Goal: Transaction & Acquisition: Purchase product/service

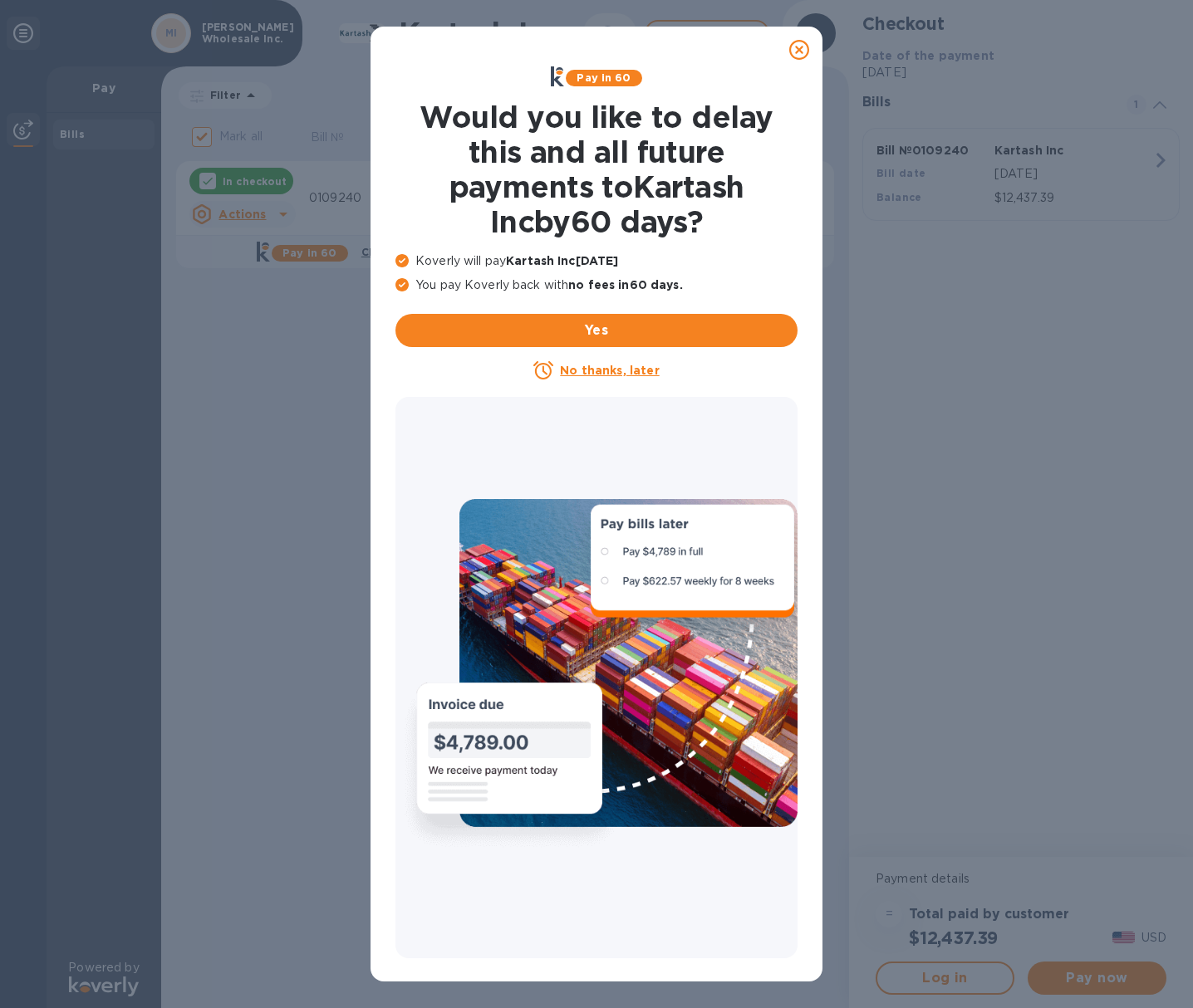
click at [806, 51] on icon at bounding box center [800, 50] width 20 height 20
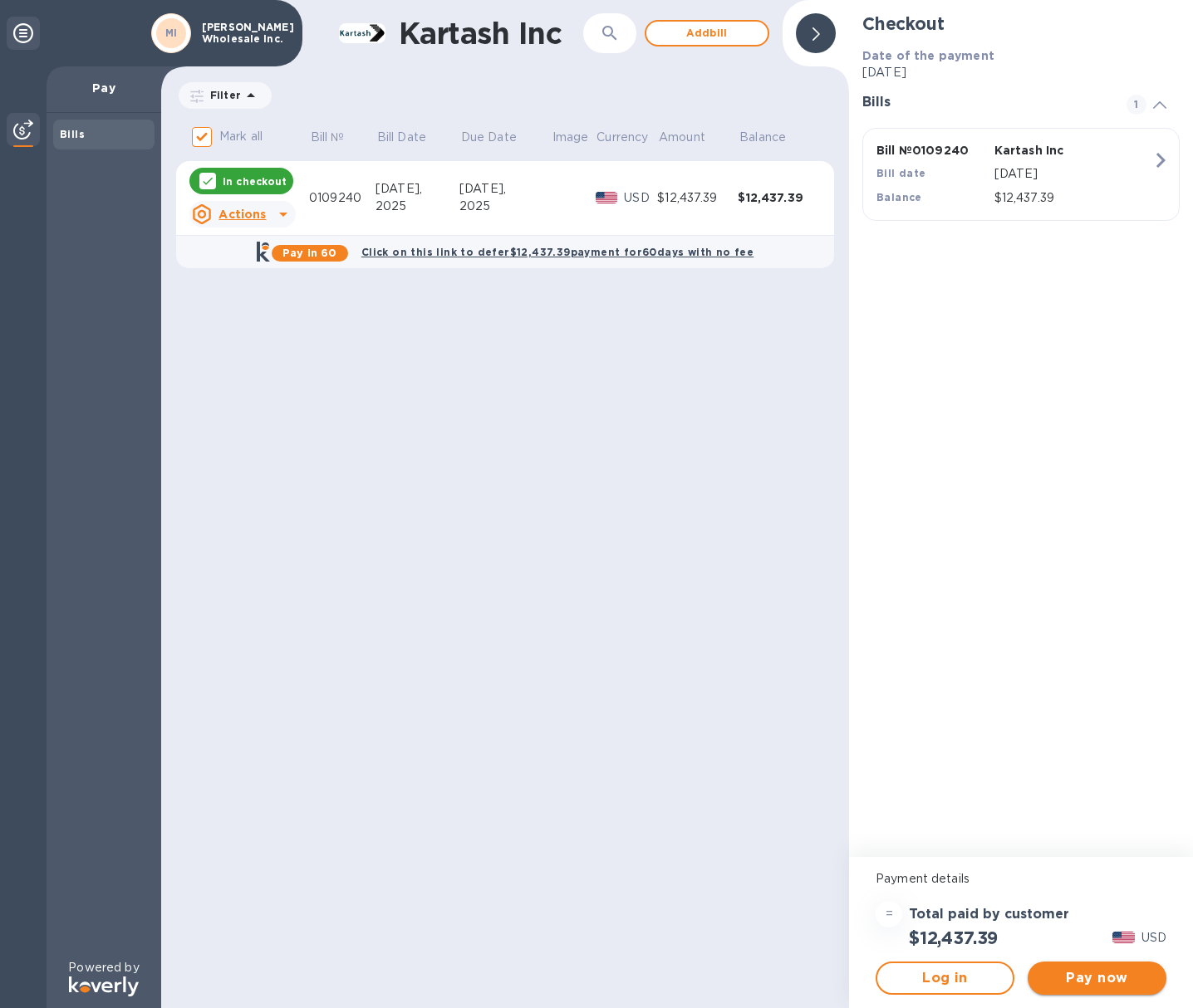
click at [1114, 980] on span "Pay now" at bounding box center [1097, 979] width 112 height 20
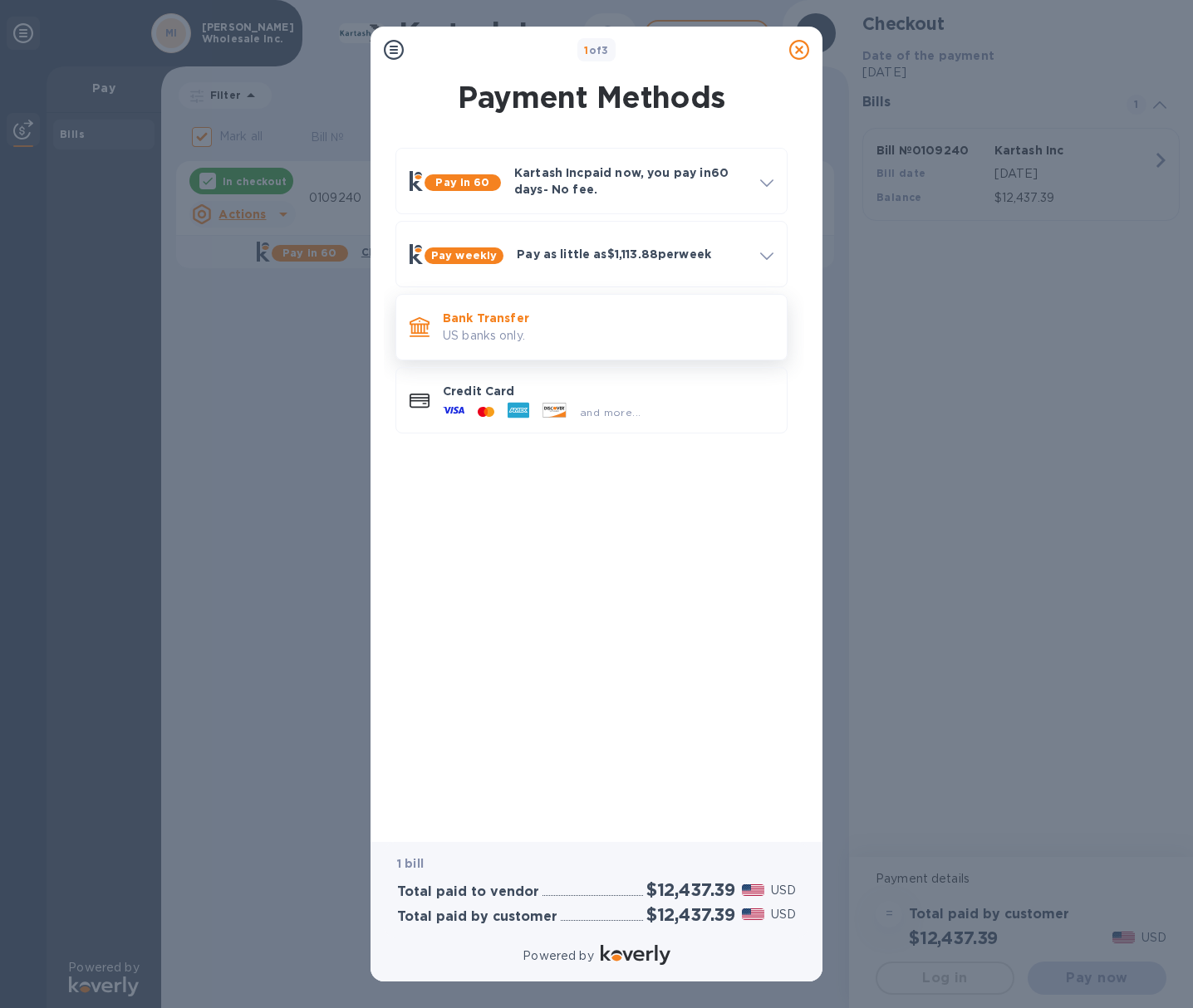
click at [485, 343] on p "US banks only." at bounding box center [609, 335] width 331 height 18
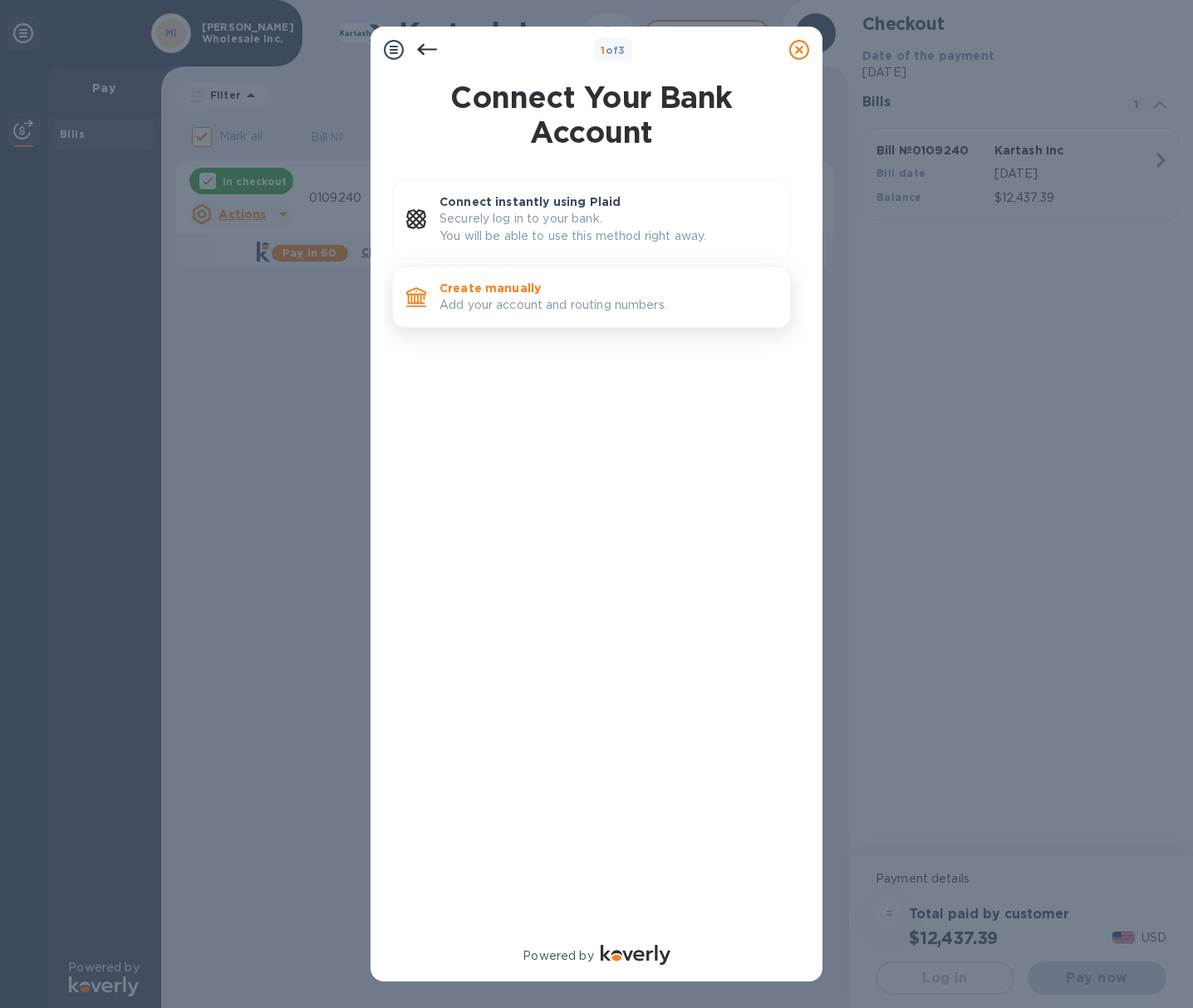
click at [480, 297] on p "Add your account and routing numbers." at bounding box center [609, 305] width 337 height 18
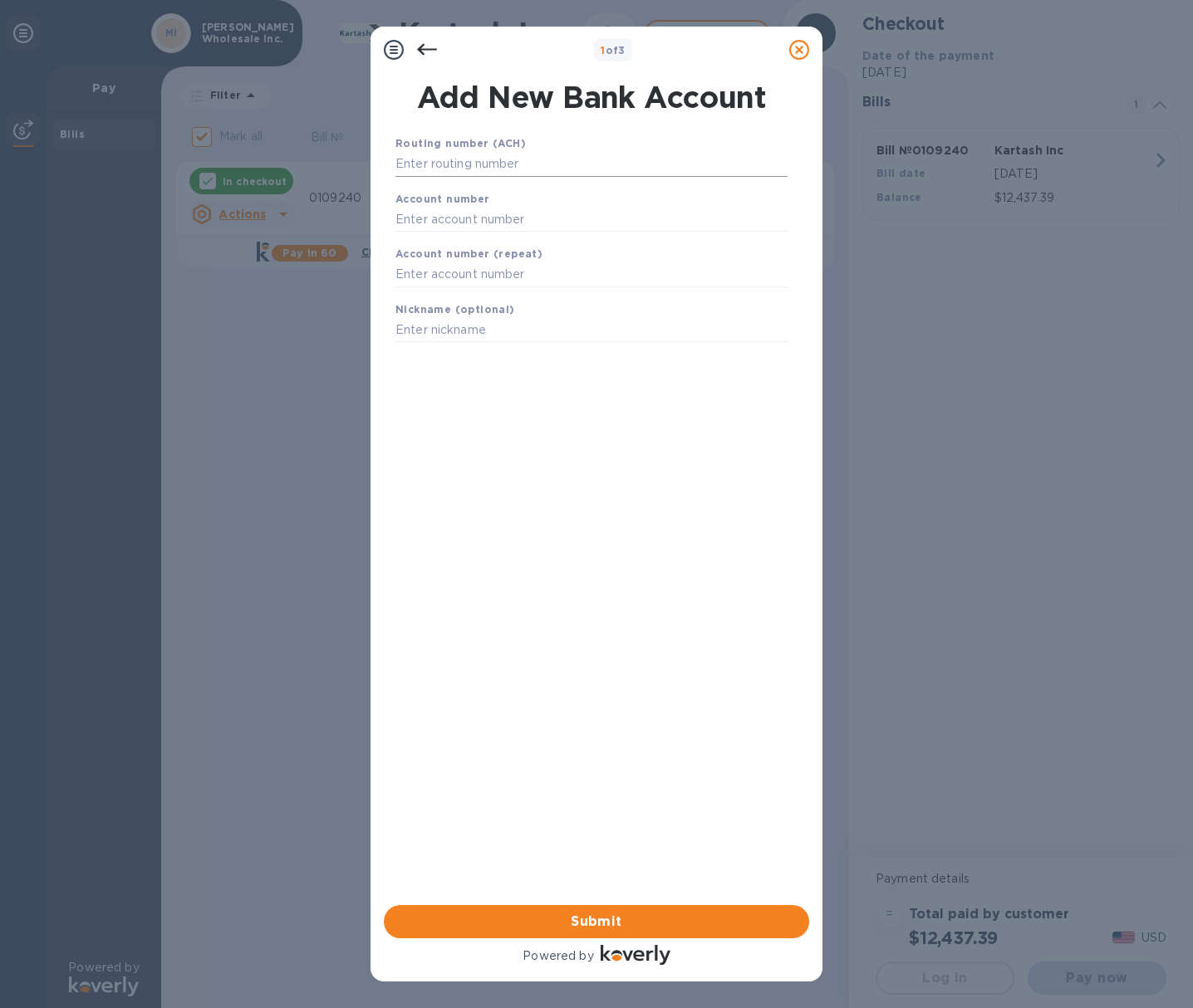
click at [456, 163] on input "text" at bounding box center [592, 164] width 392 height 25
type input "021000089"
type input "4992888396"
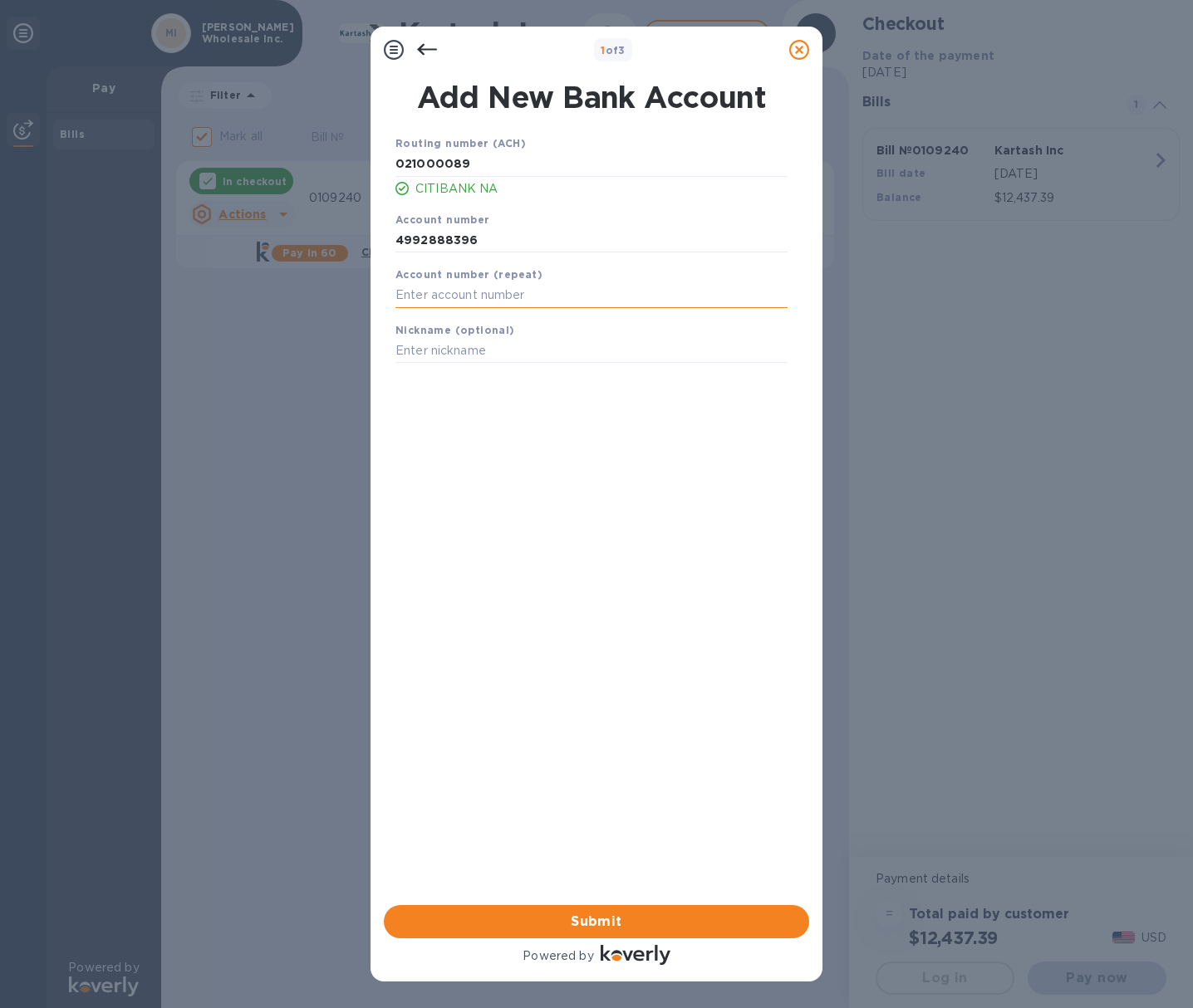
click at [472, 289] on input "text" at bounding box center [592, 295] width 392 height 25
click button "Save" at bounding box center [0, 0] width 0 height 0
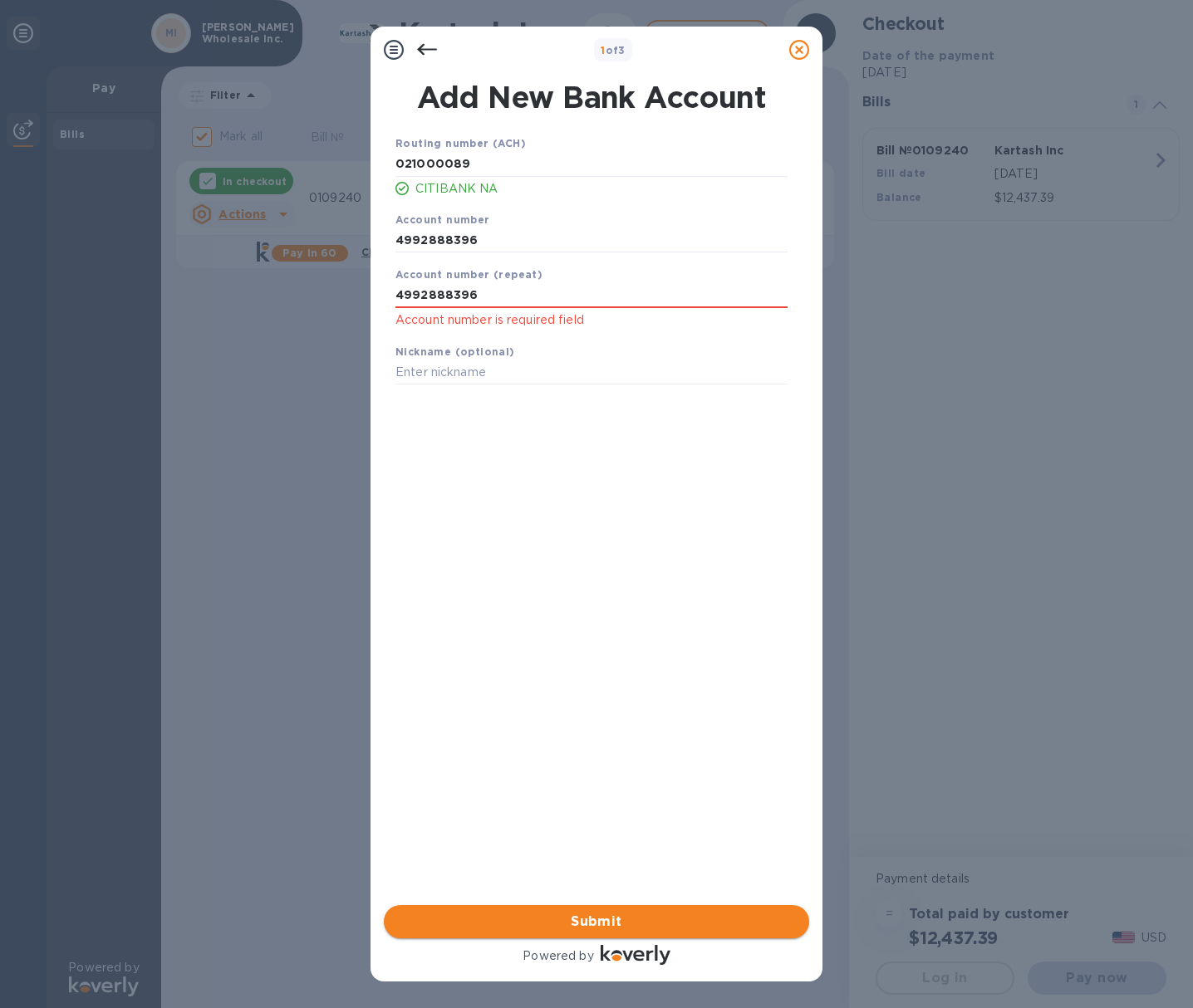
type input "4992888396"
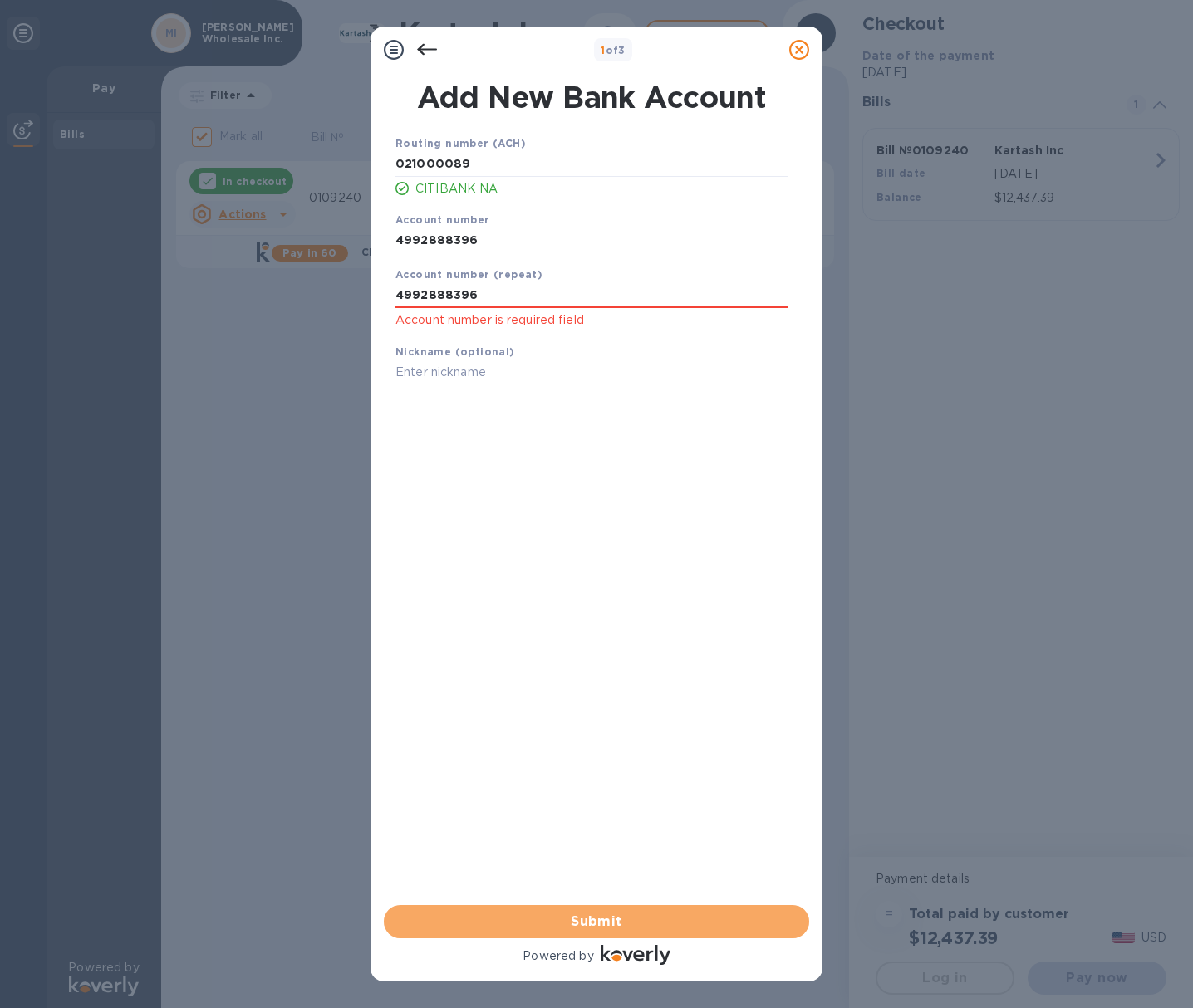
click at [581, 910] on button "Submit" at bounding box center [597, 922] width 426 height 33
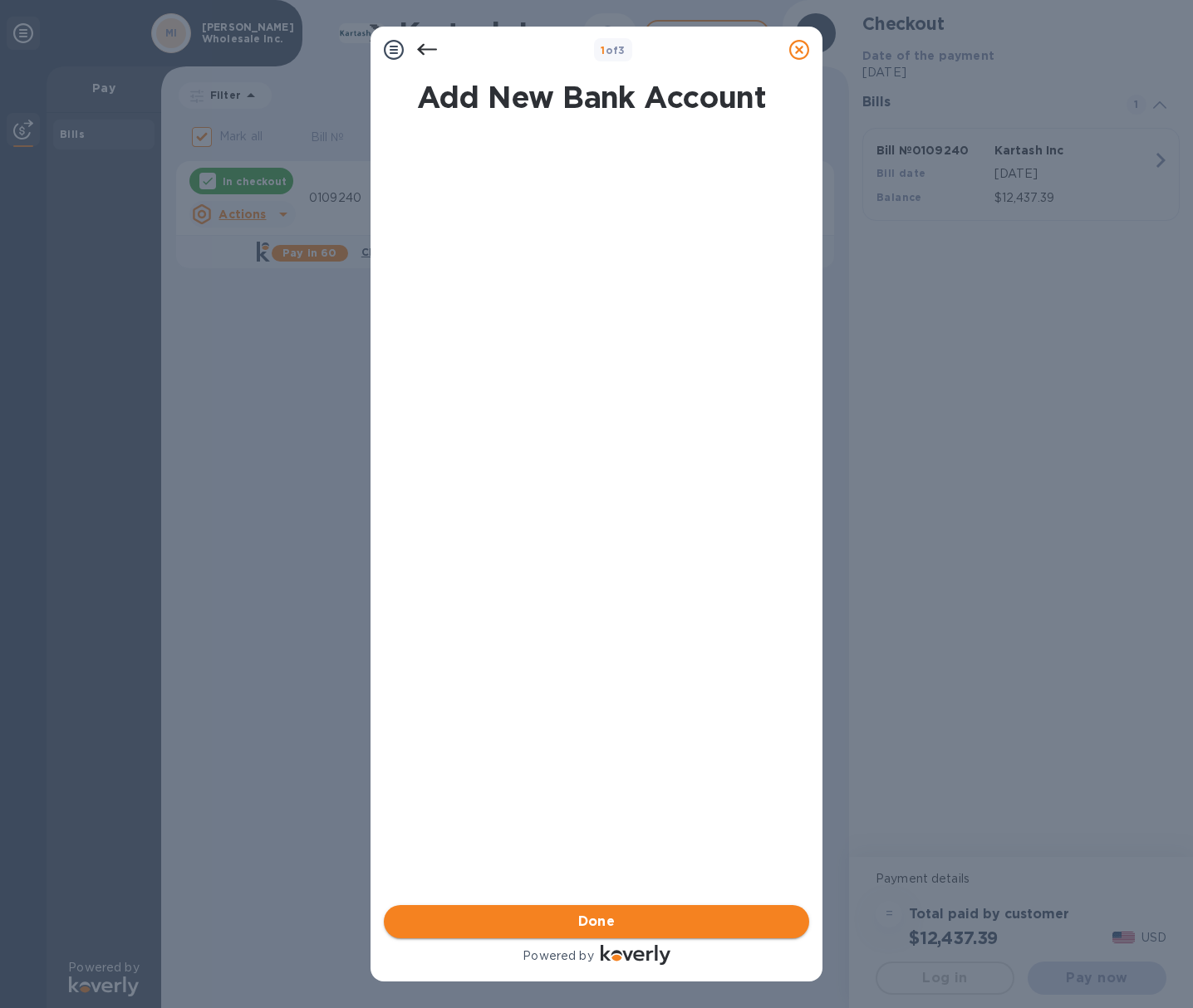
click at [599, 918] on span "Done" at bounding box center [597, 922] width 38 height 20
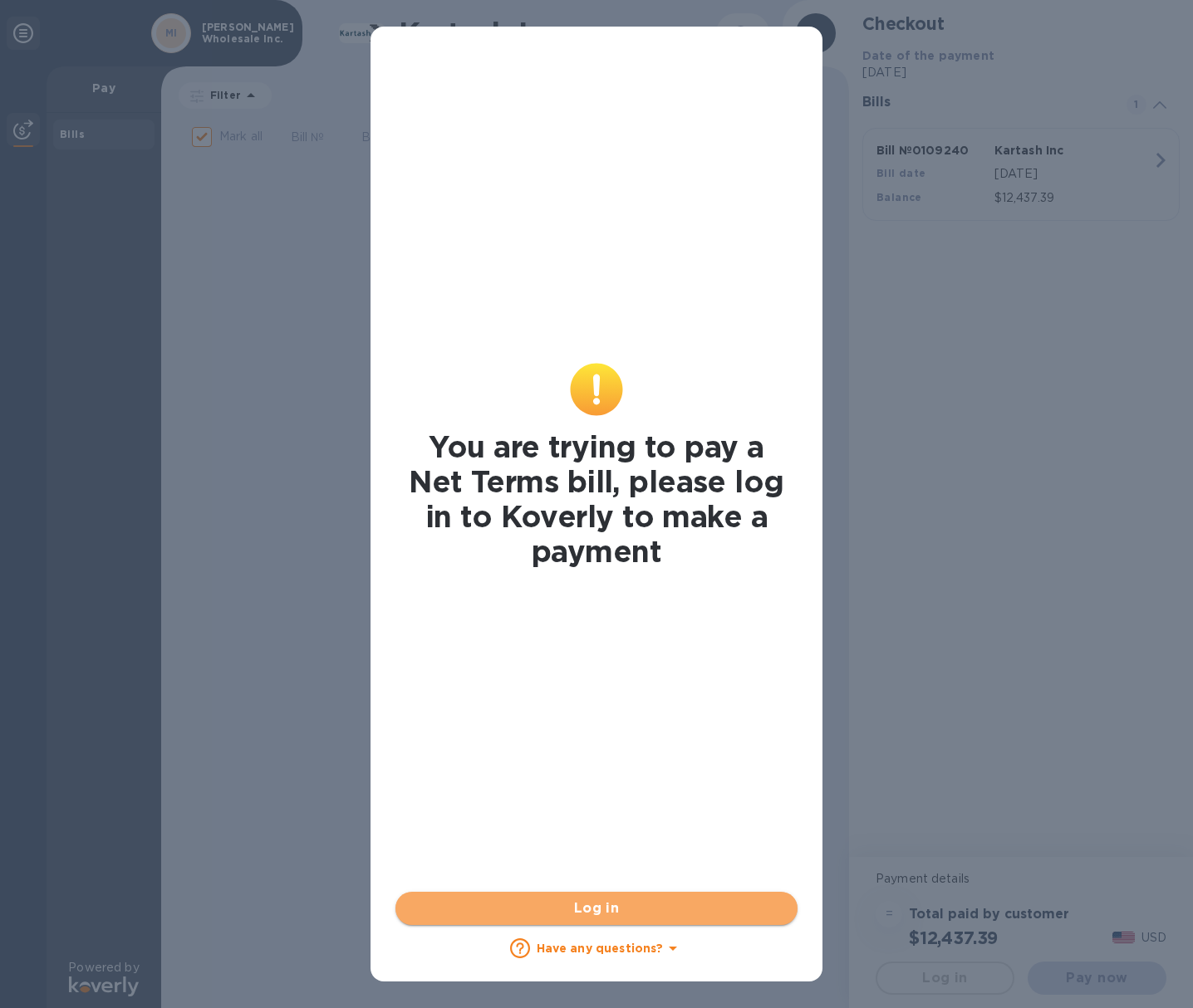
click at [604, 919] on button "Log in" at bounding box center [597, 909] width 402 height 33
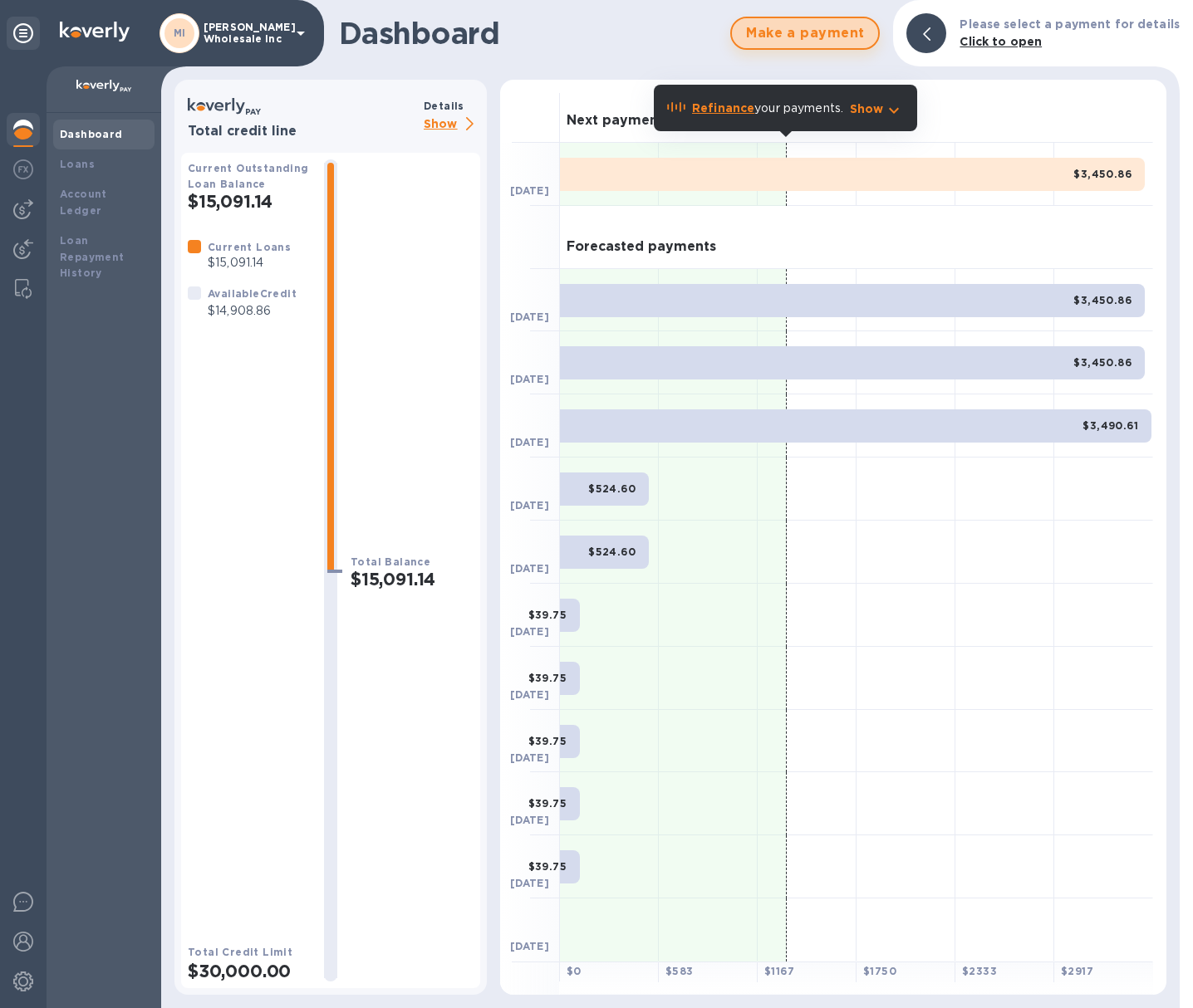
click at [827, 37] on span "Make a payment" at bounding box center [805, 33] width 119 height 20
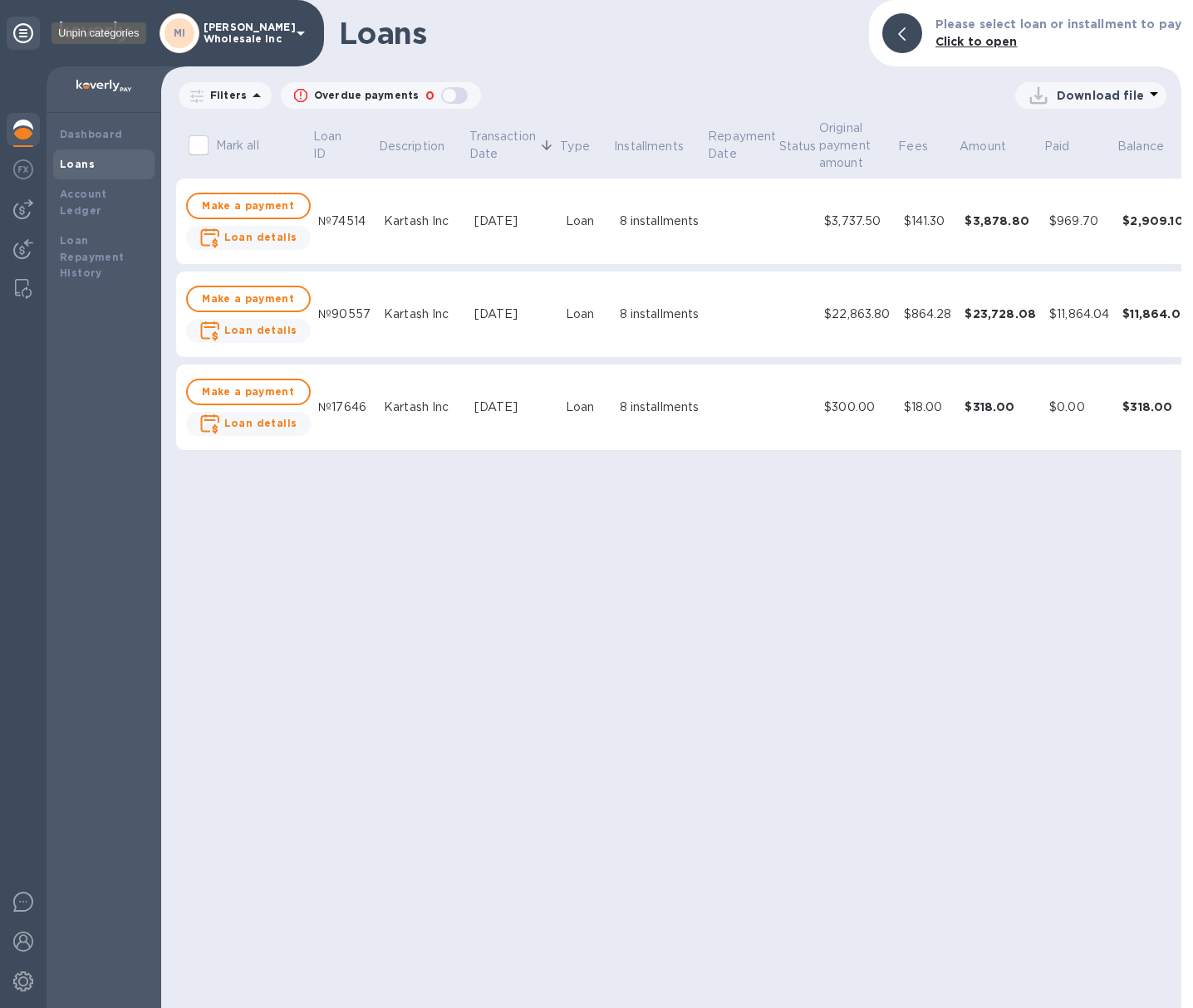
click at [19, 32] on icon at bounding box center [23, 33] width 20 height 20
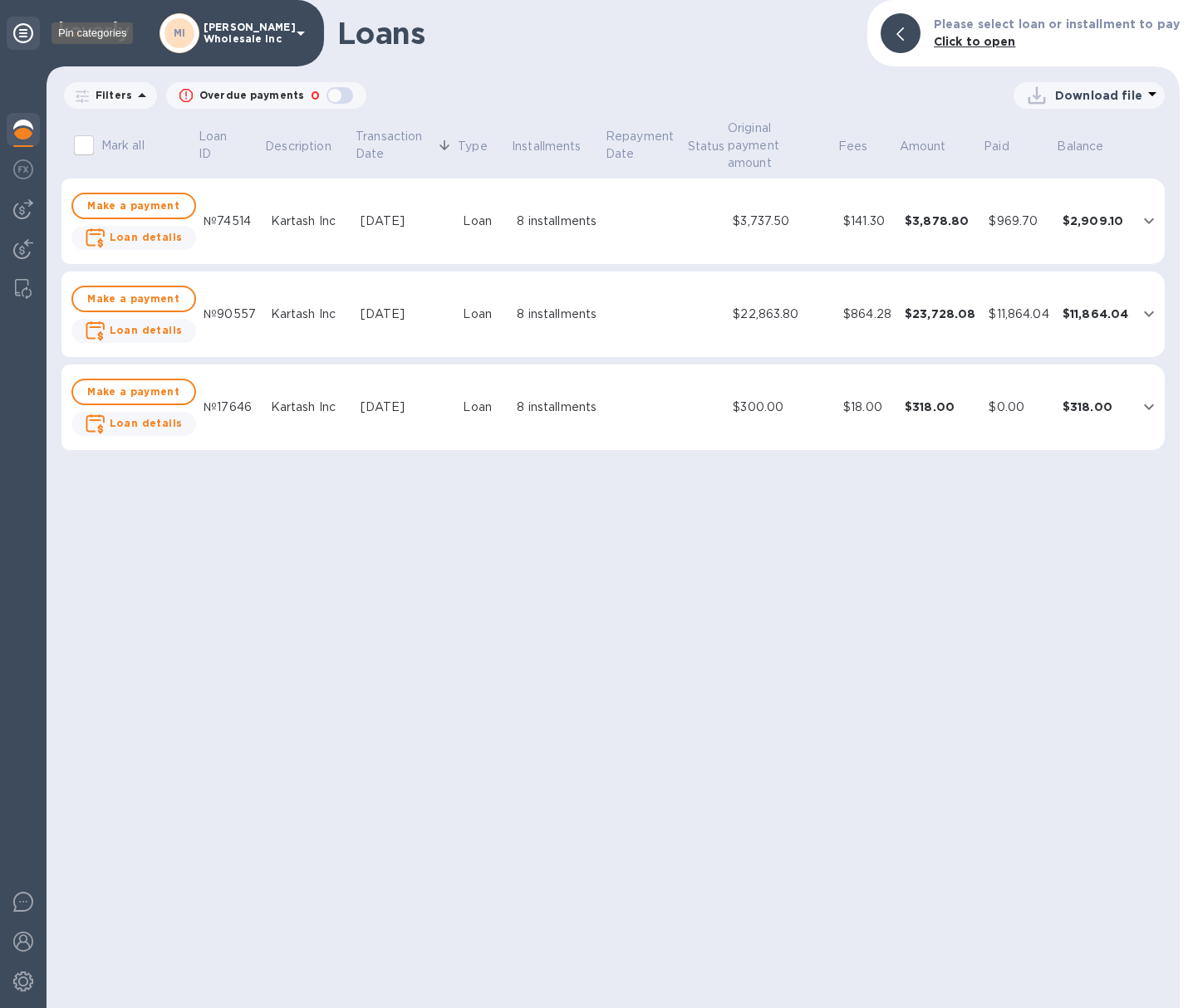
click at [19, 32] on icon at bounding box center [23, 33] width 20 height 20
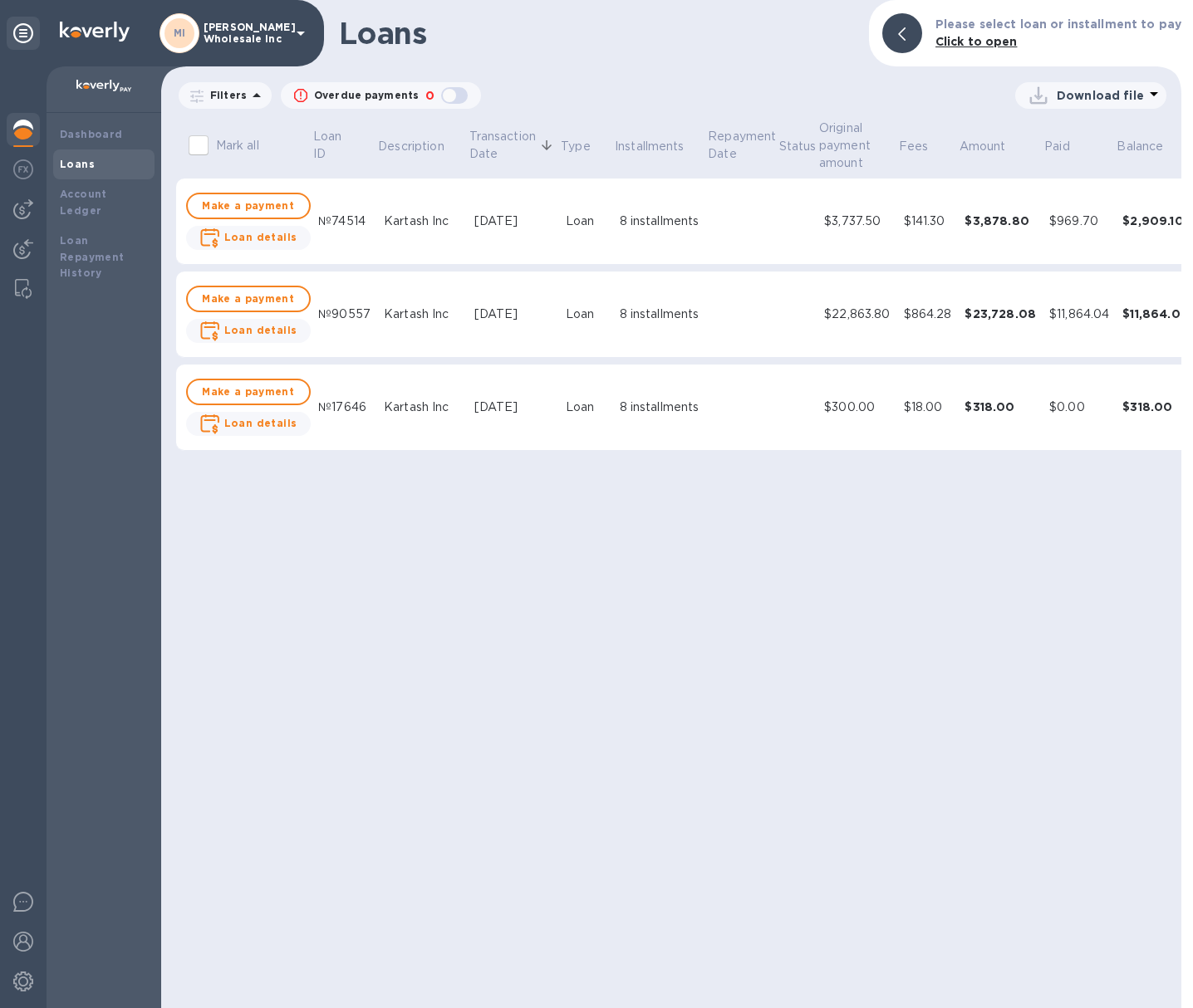
click at [20, 126] on img at bounding box center [23, 129] width 20 height 20
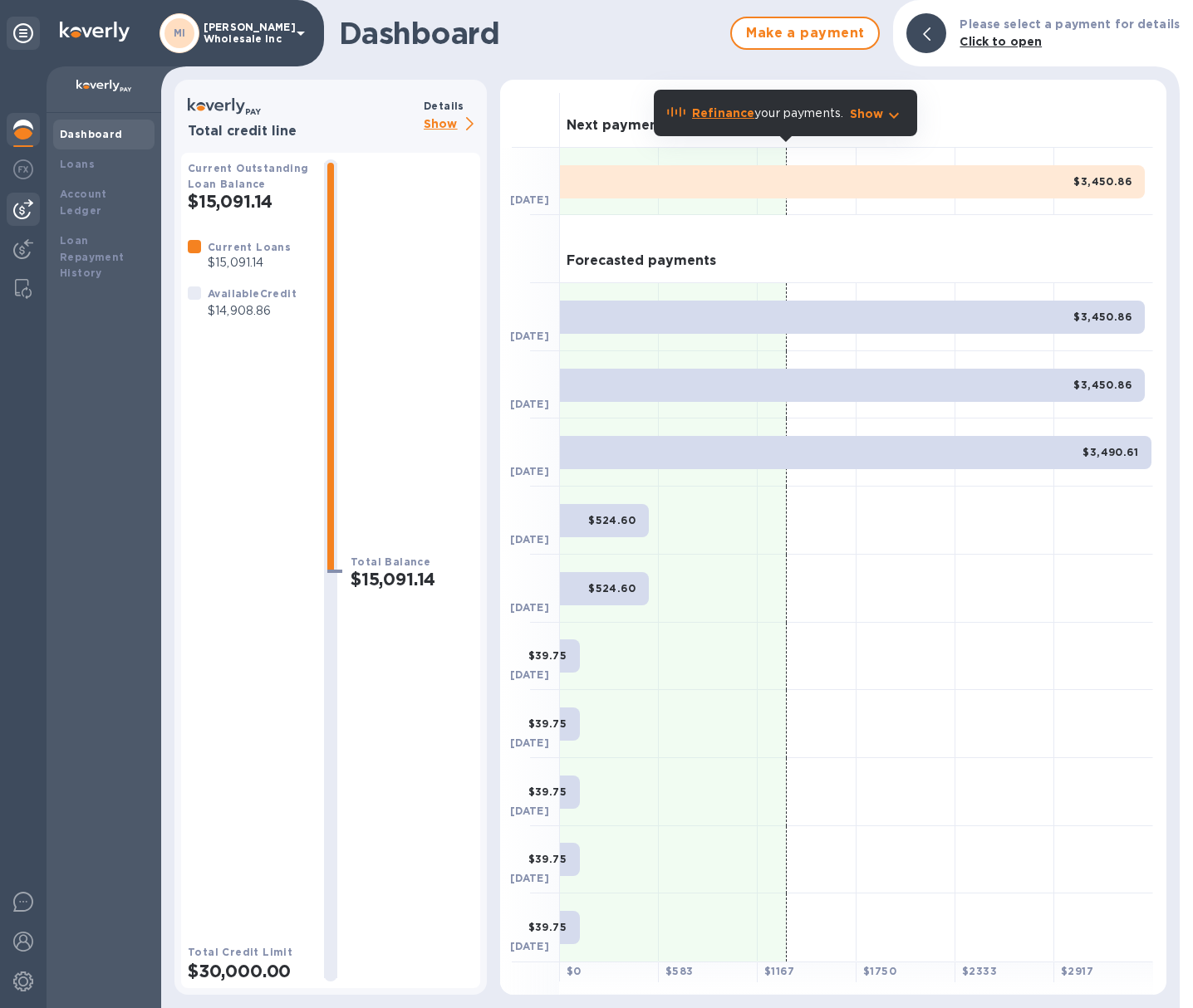
click at [13, 203] on div at bounding box center [23, 209] width 33 height 33
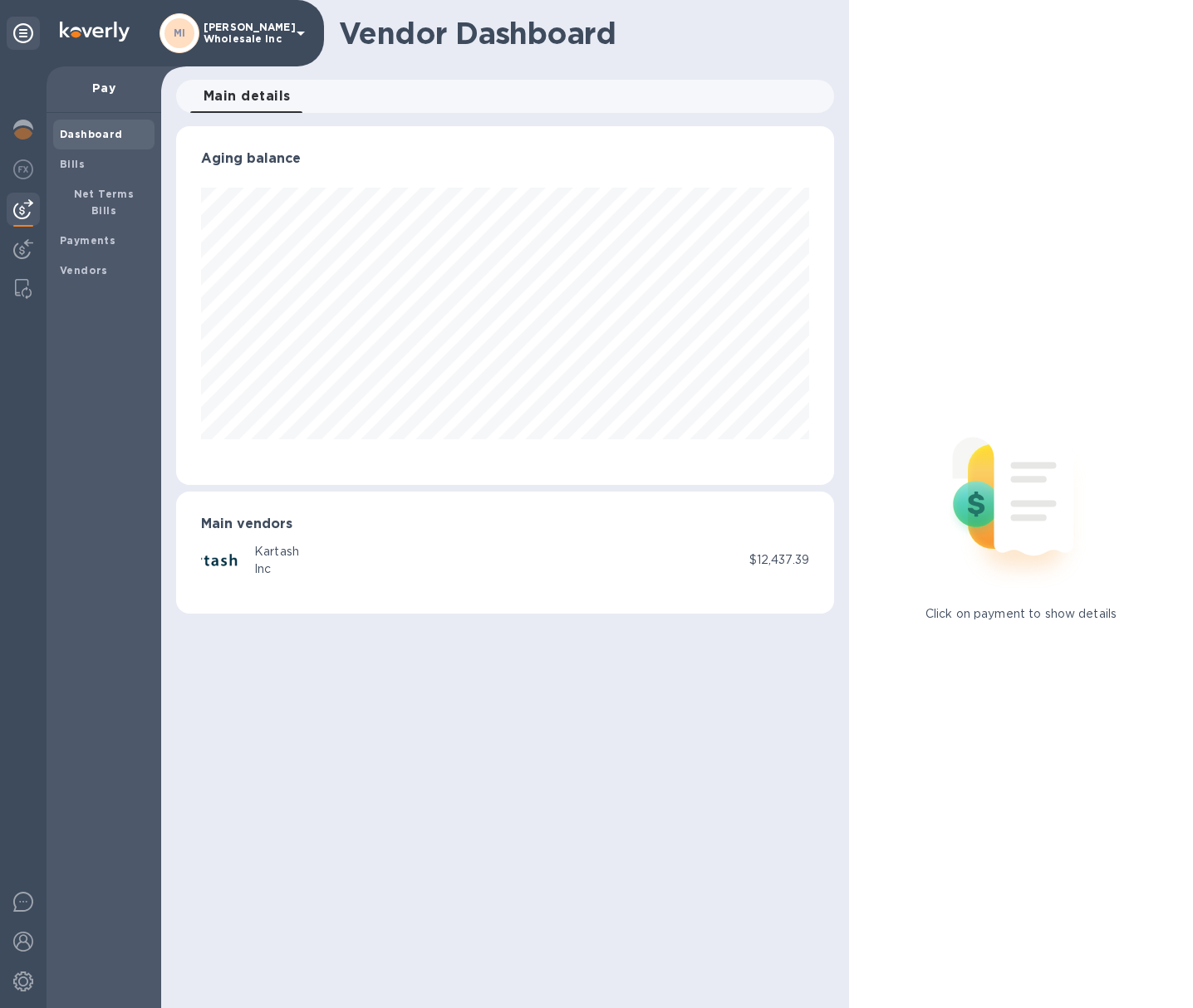
scroll to position [359, 658]
click at [85, 234] on b "Payments" at bounding box center [88, 240] width 56 height 13
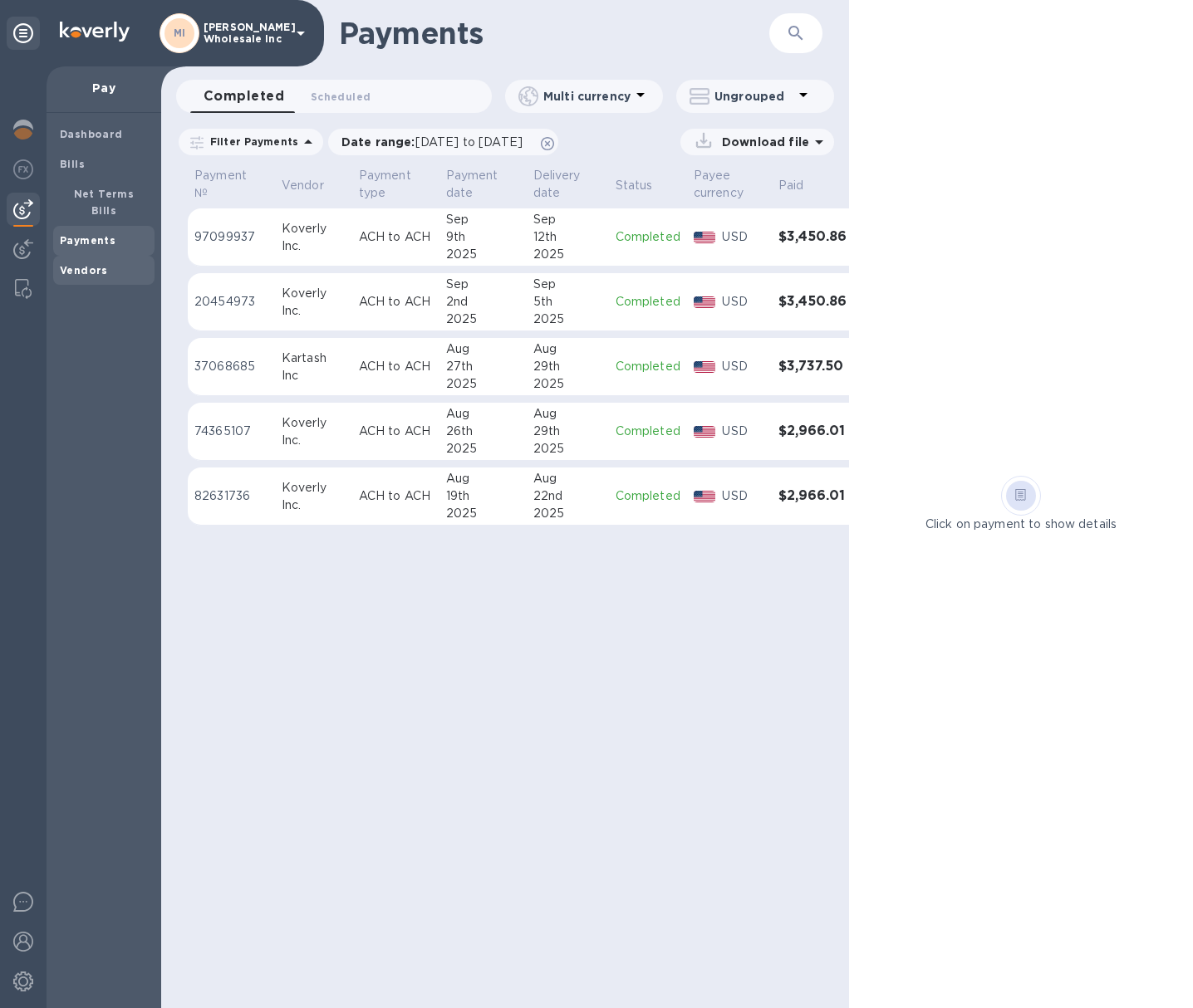
click at [78, 256] on div "Vendors" at bounding box center [104, 271] width 101 height 30
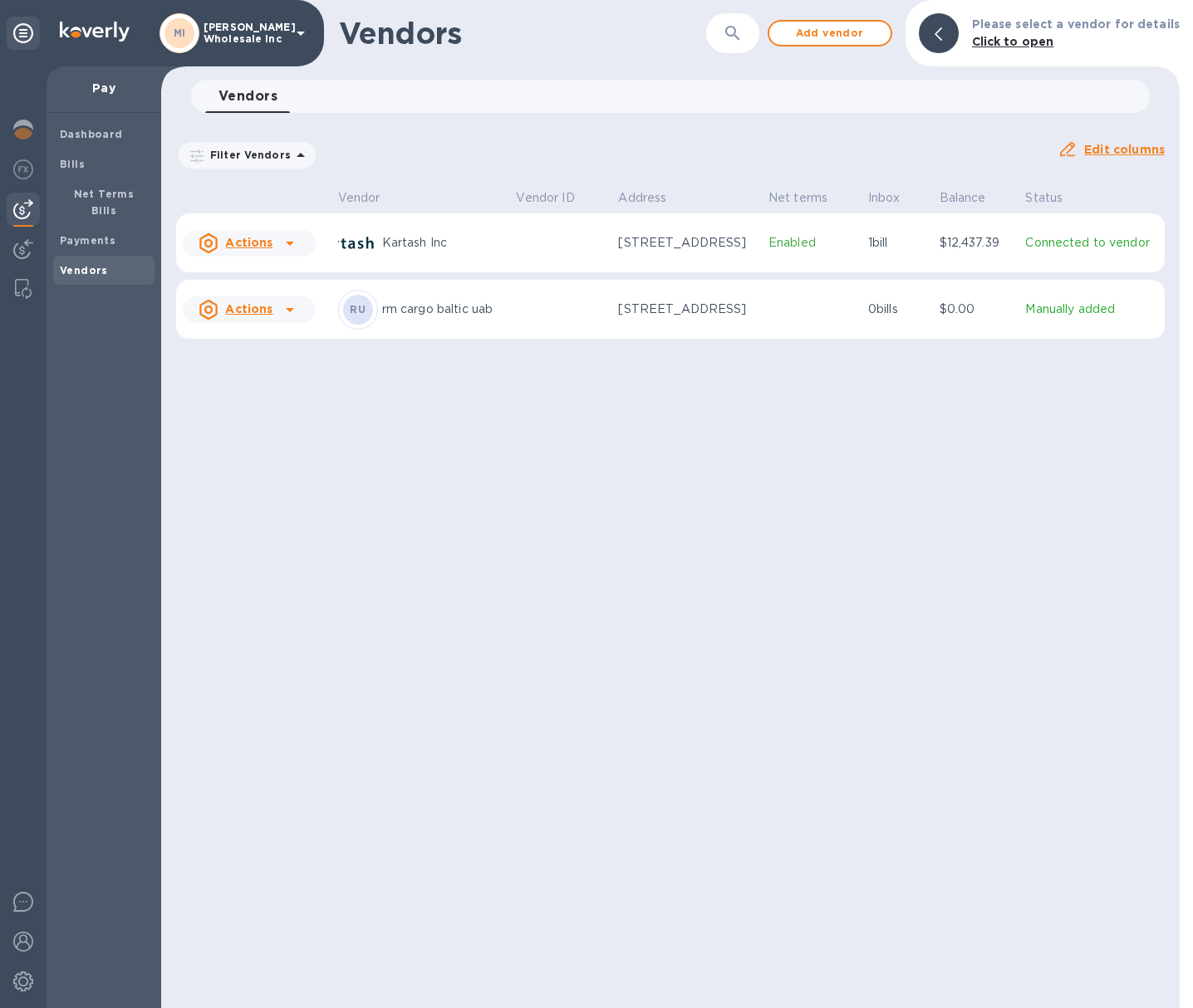
click at [1062, 245] on p "Connected to vendor" at bounding box center [1091, 243] width 133 height 18
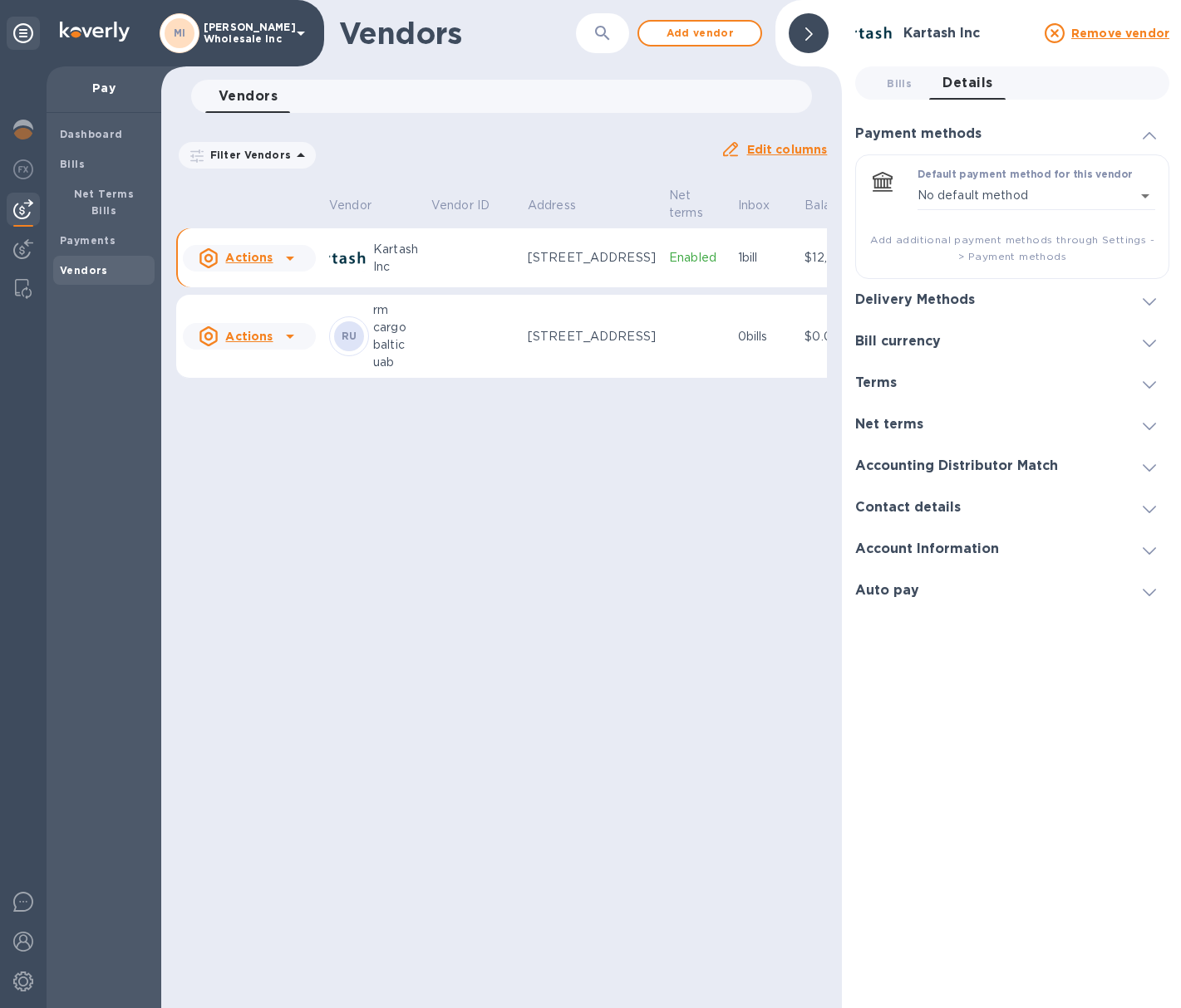
click at [263, 265] on u "Actions" at bounding box center [249, 258] width 48 height 13
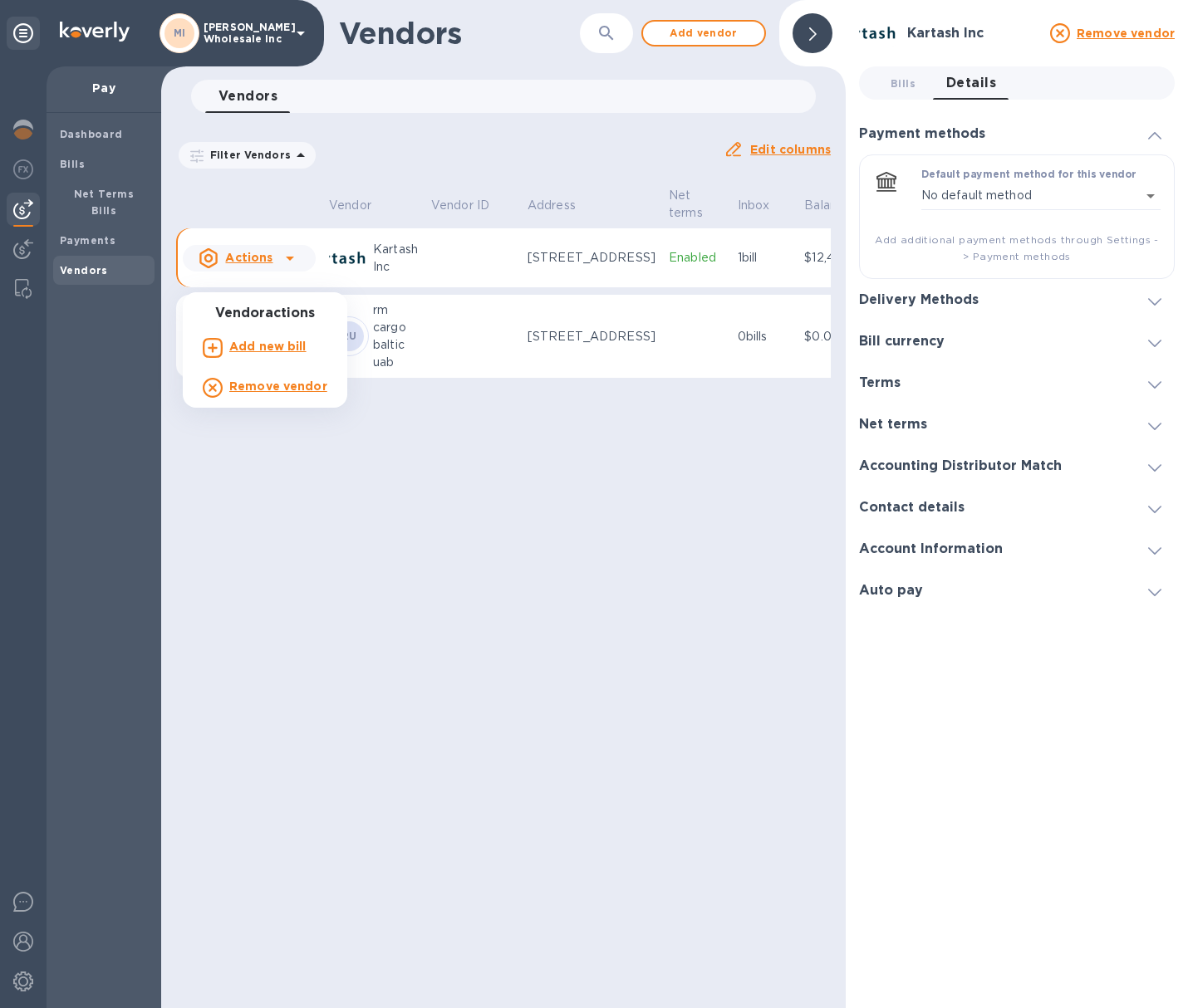
click at [263, 272] on div at bounding box center [596, 504] width 1193 height 1008
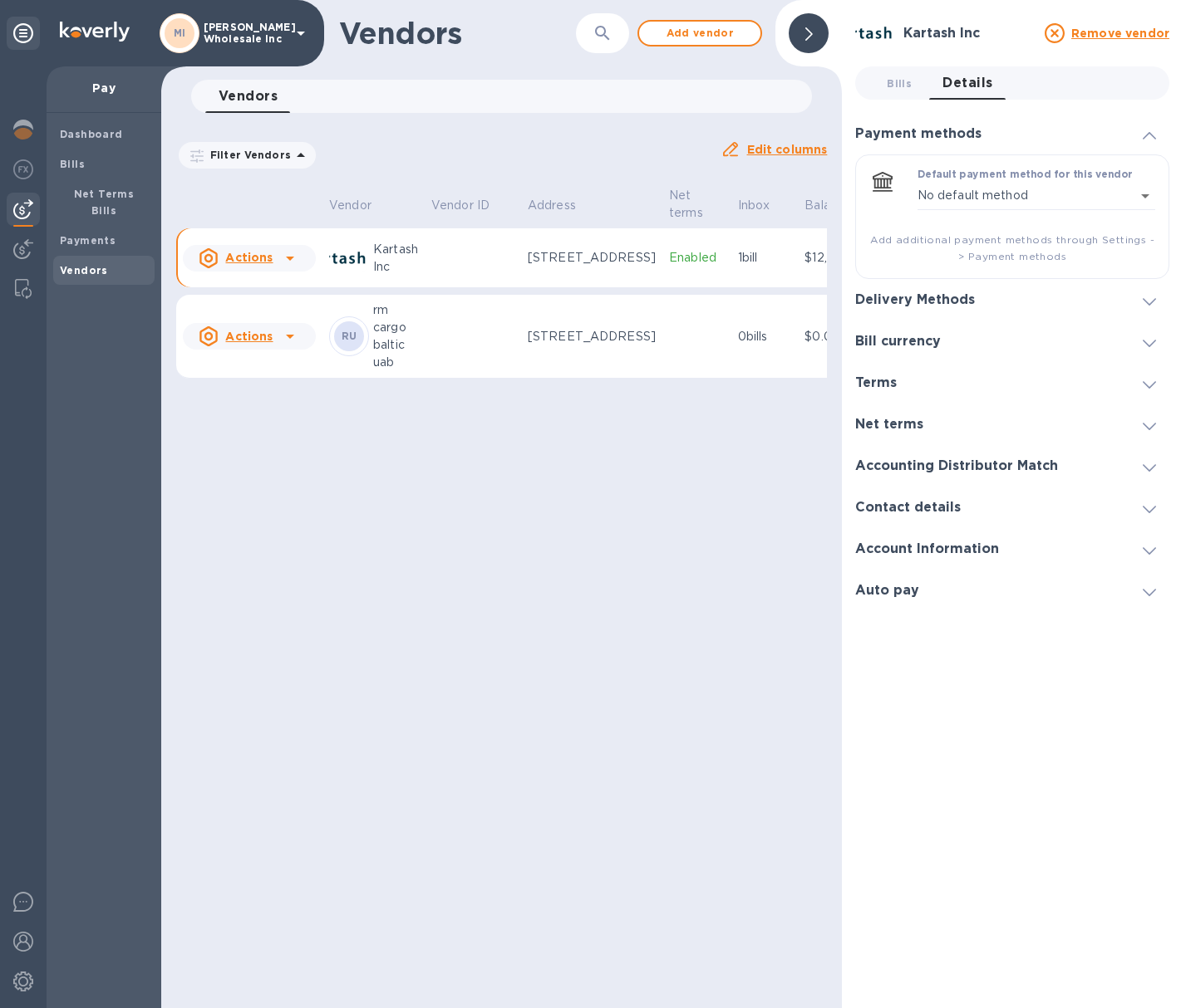
click at [739, 288] on td "1 bill" at bounding box center [765, 259] width 68 height 60
click at [750, 282] on td "1 bill" at bounding box center [765, 259] width 68 height 60
click at [805, 267] on p "$12,437.39" at bounding box center [839, 258] width 68 height 18
click at [1147, 139] on icon at bounding box center [1149, 135] width 13 height 8
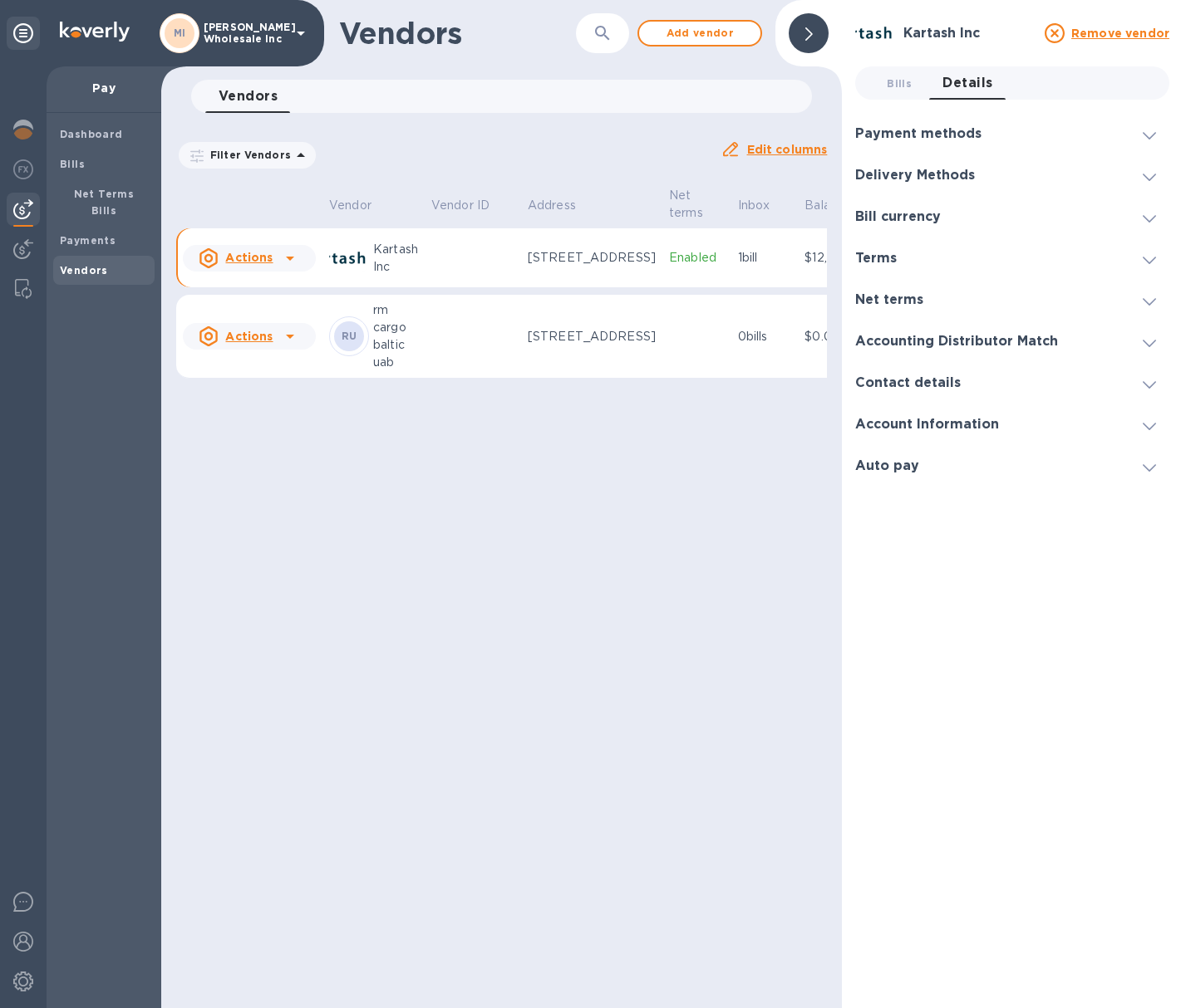
click at [277, 272] on div at bounding box center [290, 259] width 27 height 27
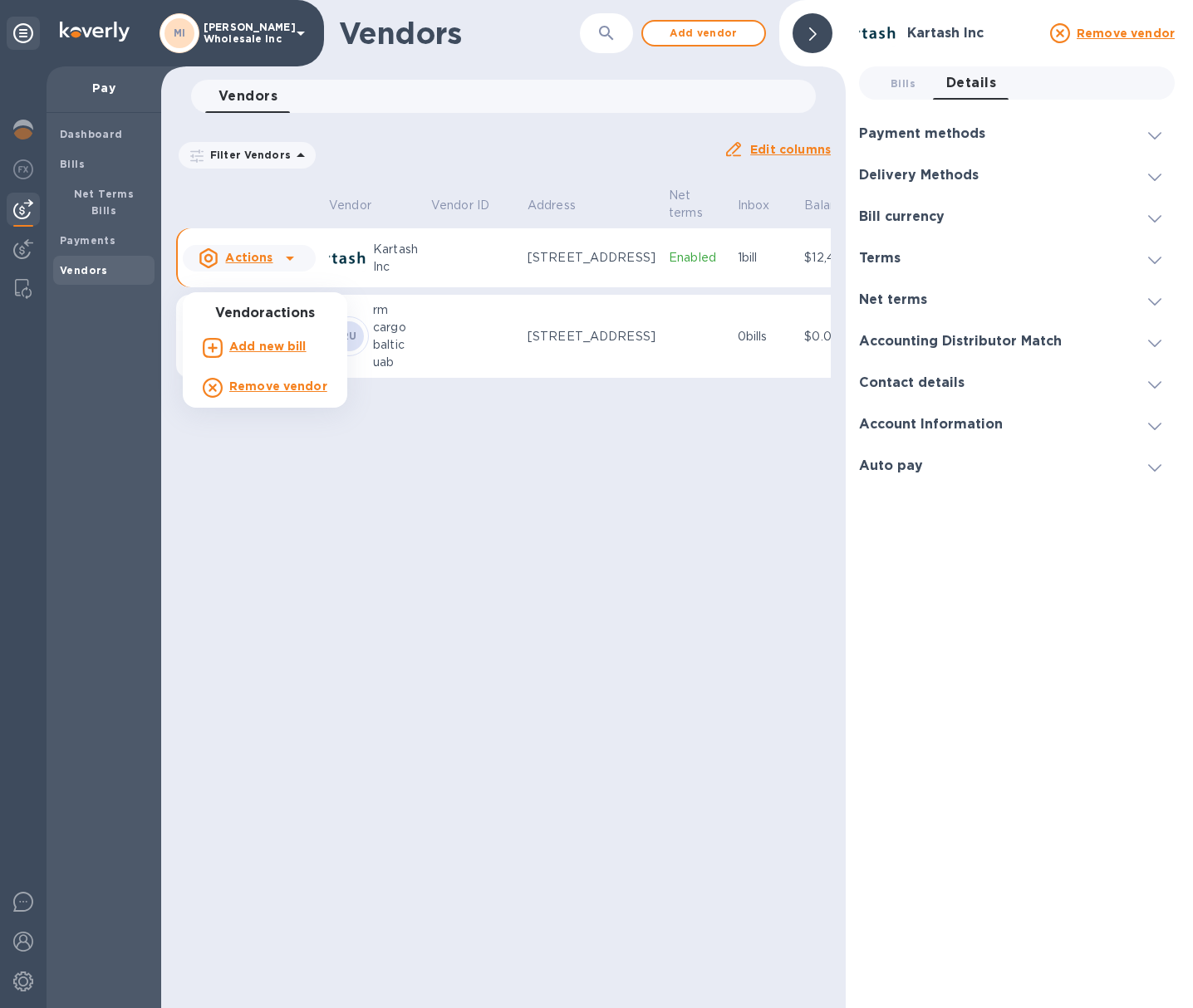
click at [201, 274] on div at bounding box center [596, 504] width 1193 height 1008
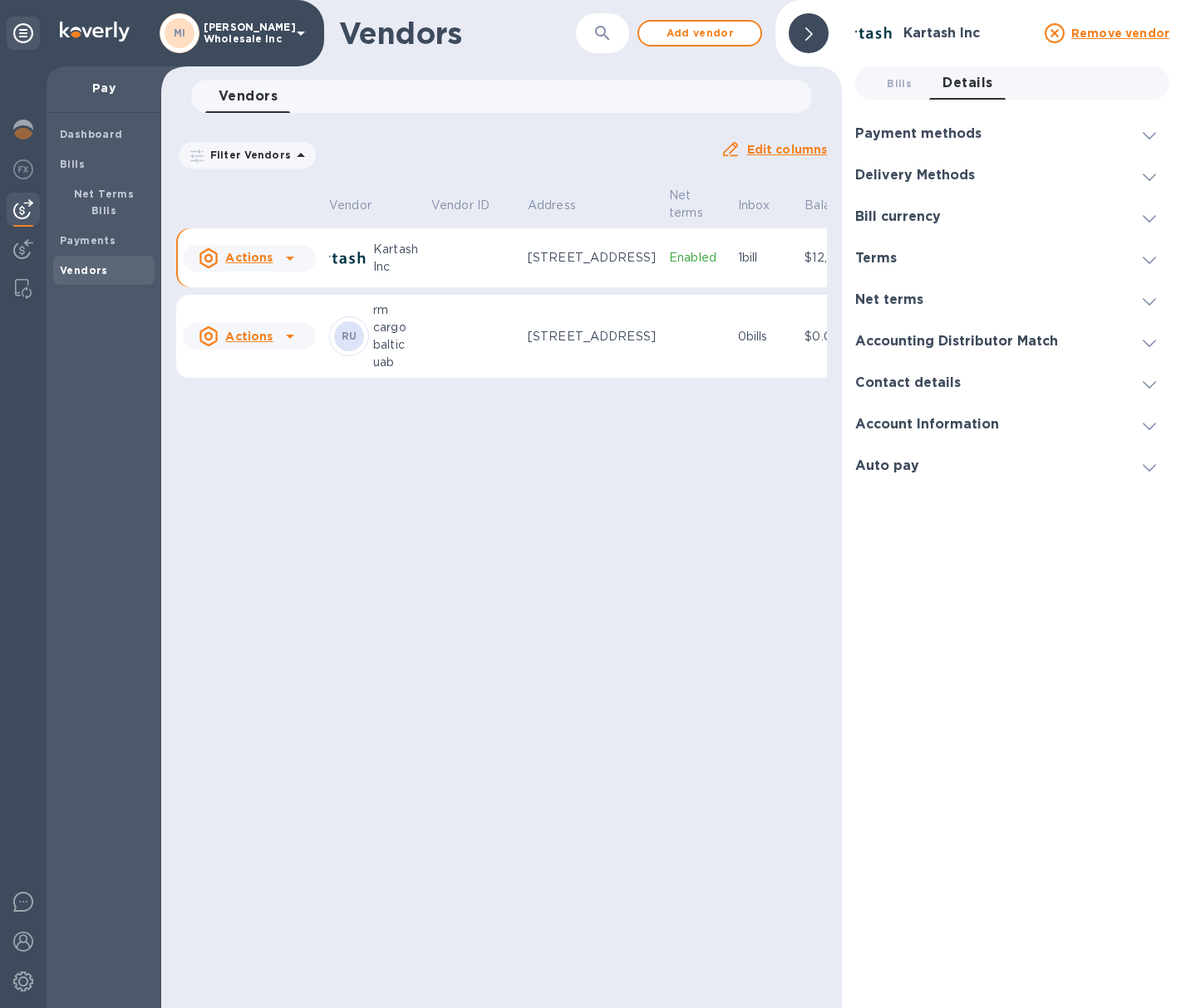
click at [218, 269] on icon at bounding box center [209, 259] width 18 height 20
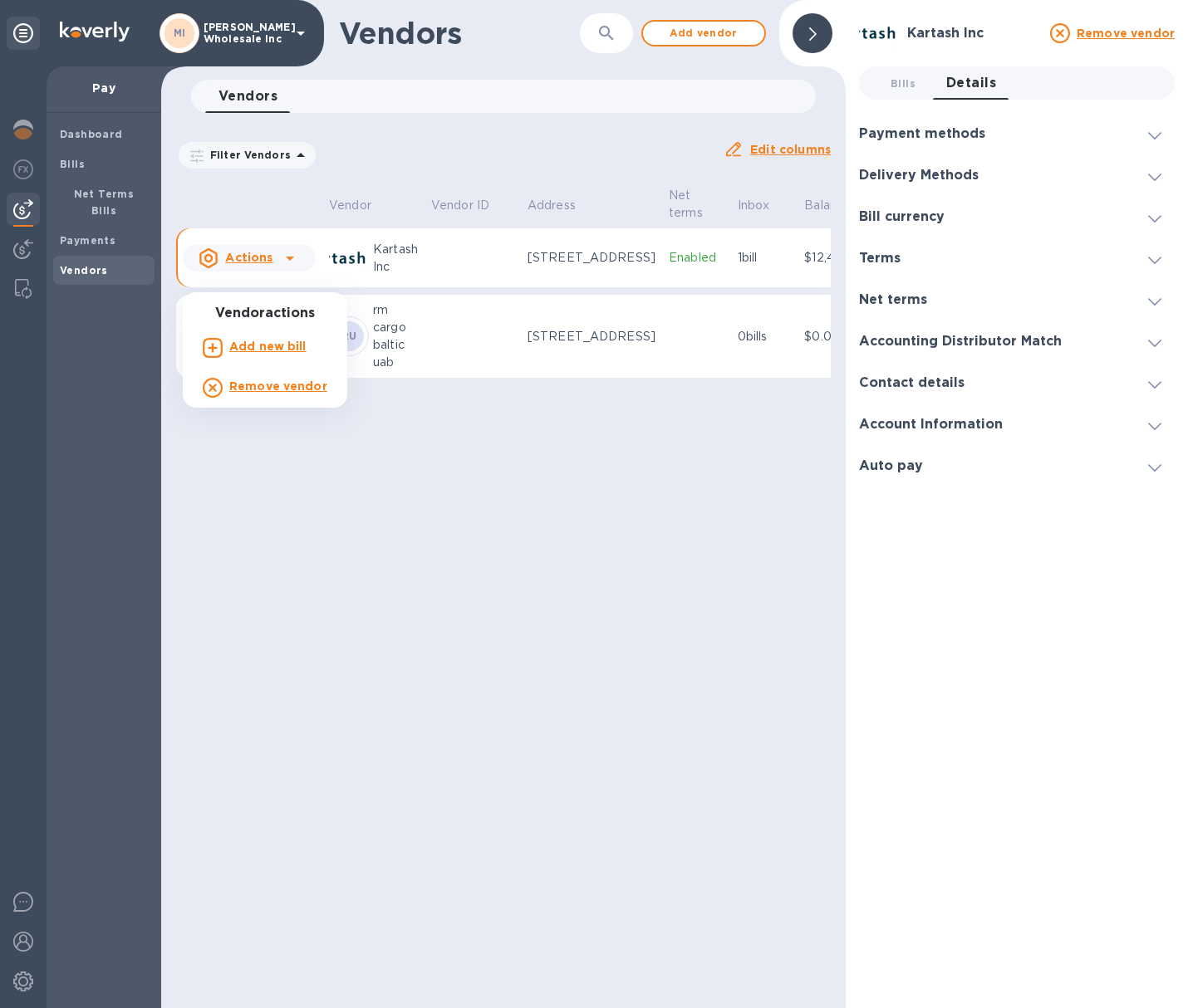
click at [388, 286] on div at bounding box center [596, 504] width 1193 height 1008
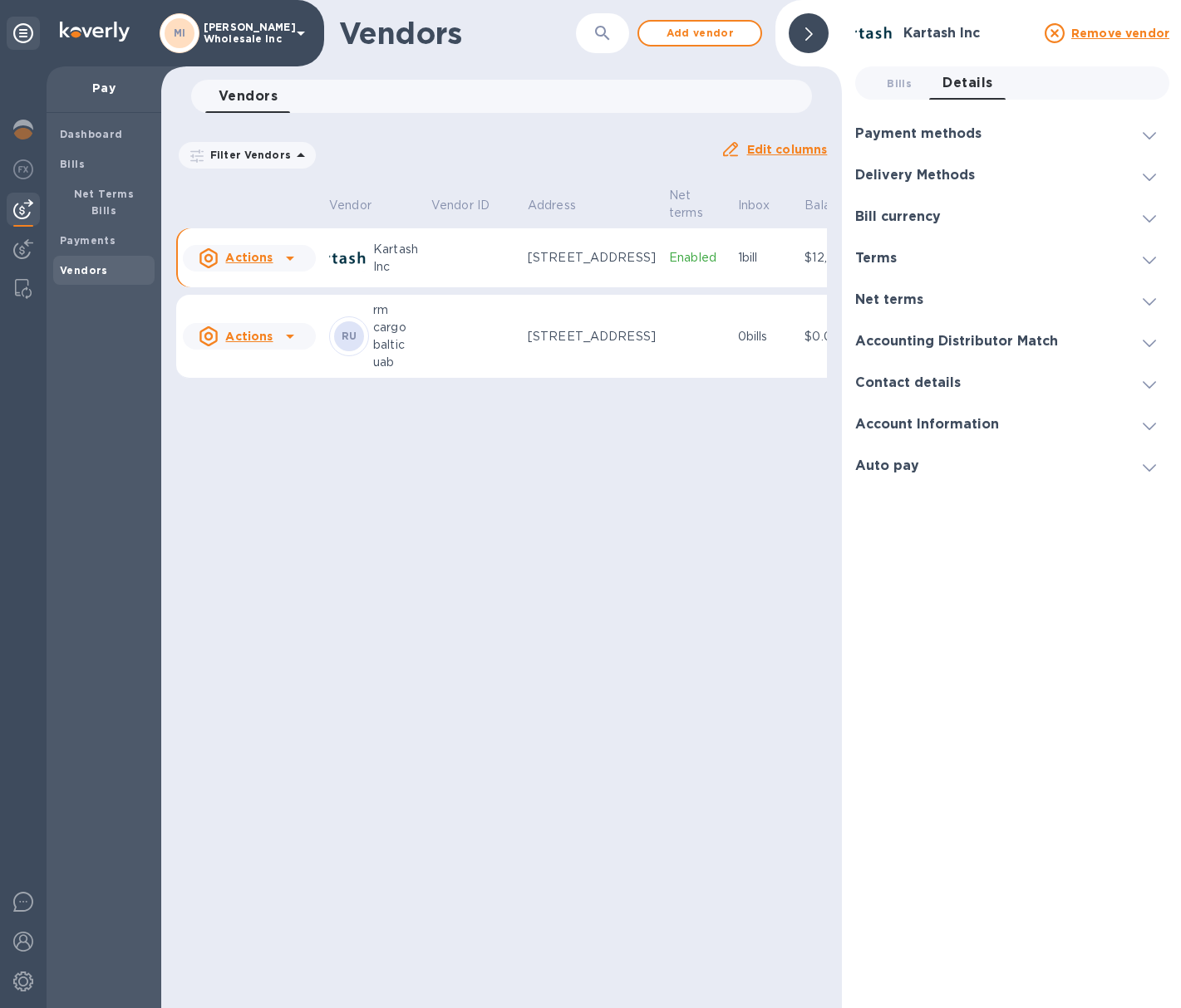
click at [356, 278] on img at bounding box center [349, 259] width 40 height 40
click at [669, 267] on p "Enabled" at bounding box center [696, 258] width 56 height 18
click at [805, 267] on p "$12,437.39" at bounding box center [839, 258] width 68 height 18
click at [891, 75] on span "Bills 0" at bounding box center [899, 83] width 25 height 18
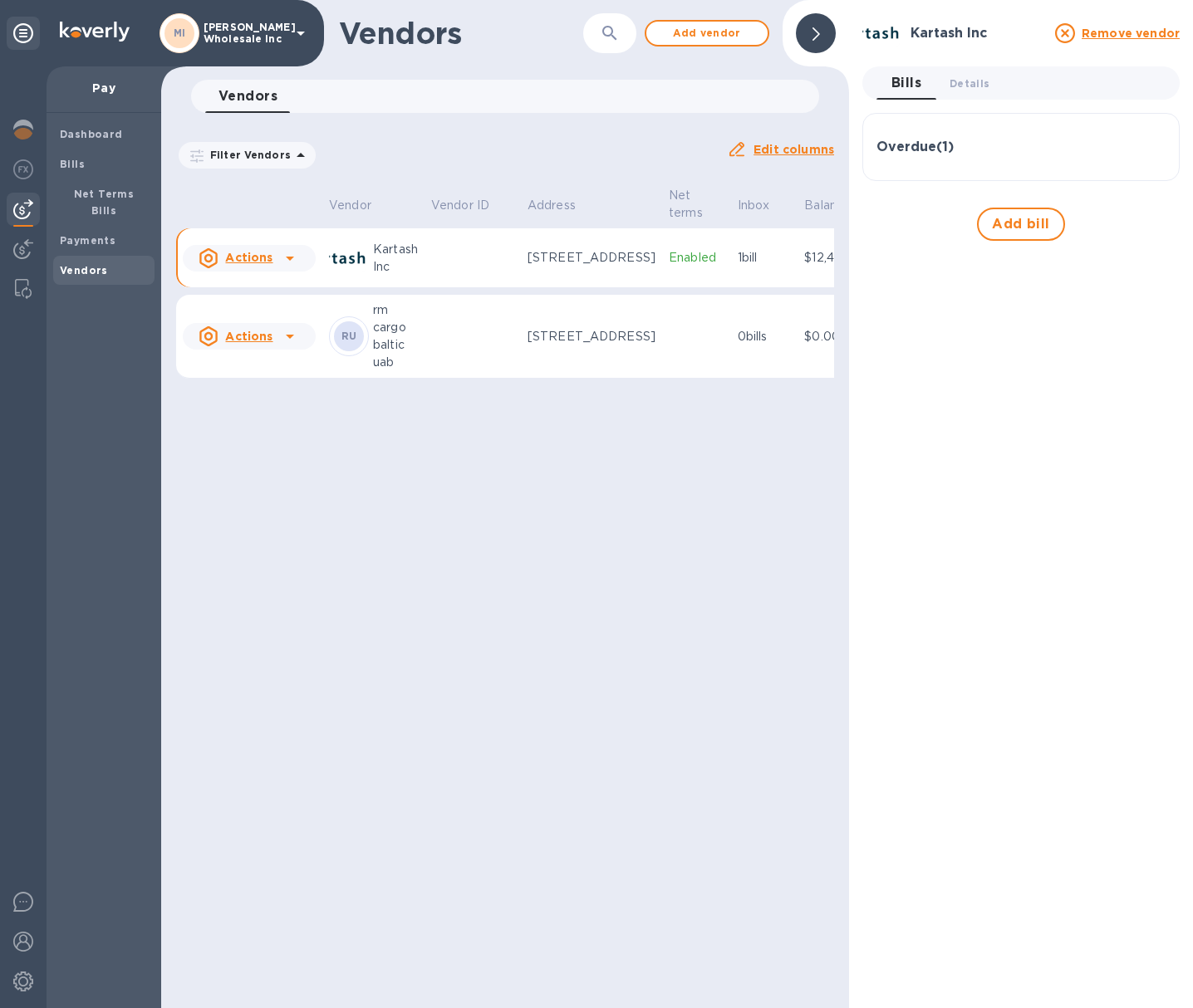
click at [805, 267] on p "$12,437.39" at bounding box center [839, 258] width 68 height 18
click at [904, 145] on h3 "Overdue ( 1 )" at bounding box center [915, 147] width 78 height 16
click at [1150, 227] on icon "button" at bounding box center [1151, 228] width 20 height 20
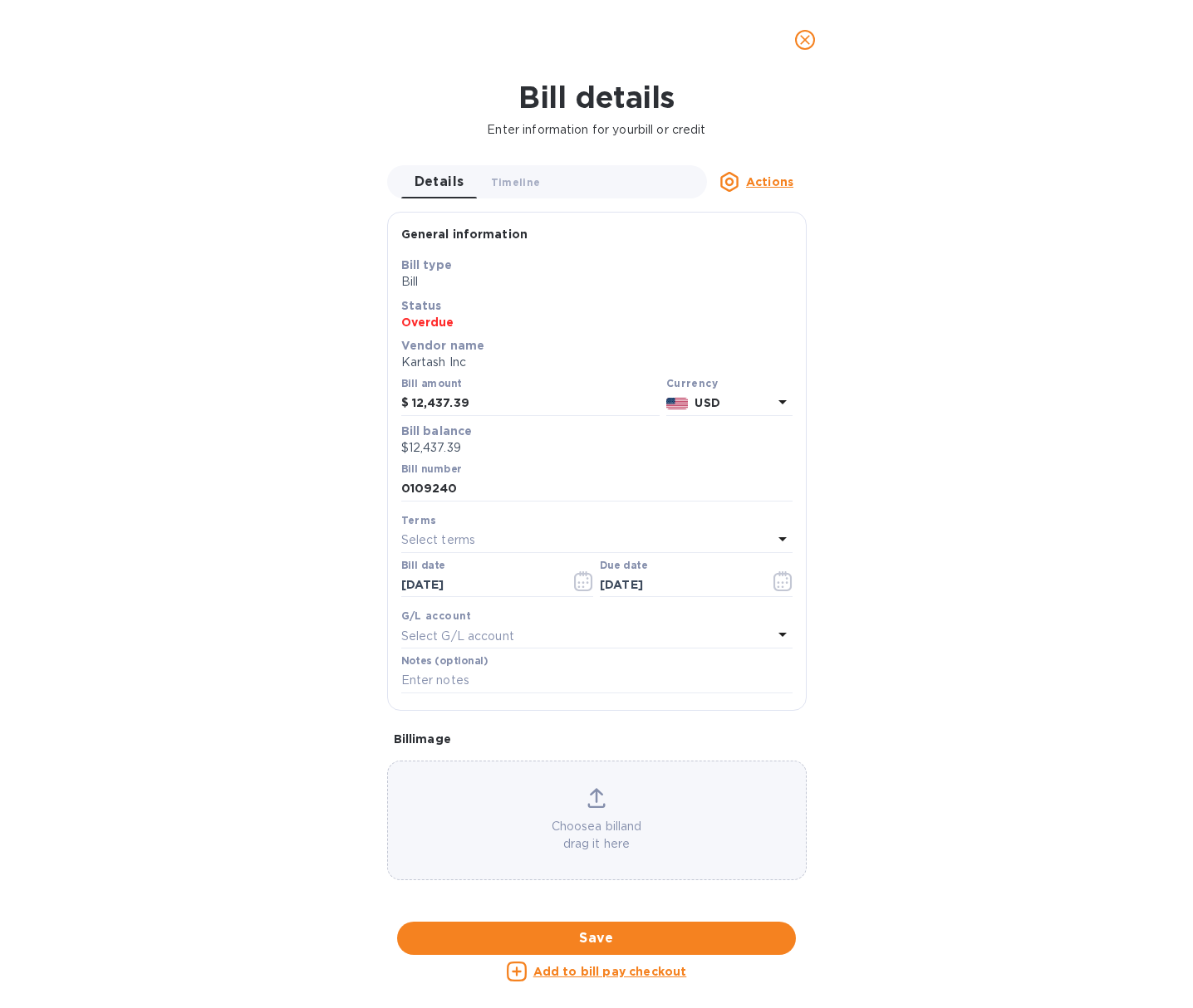
click at [787, 191] on div "Details 0 Timeline 0 Actions" at bounding box center [597, 182] width 420 height 33
click at [785, 187] on u "Actions" at bounding box center [770, 182] width 48 height 13
click at [784, 187] on div at bounding box center [596, 504] width 1193 height 1008
click at [437, 179] on span "Details 0" at bounding box center [440, 182] width 50 height 23
click at [671, 969] on u "Add to bill pay checkout" at bounding box center [610, 972] width 154 height 13
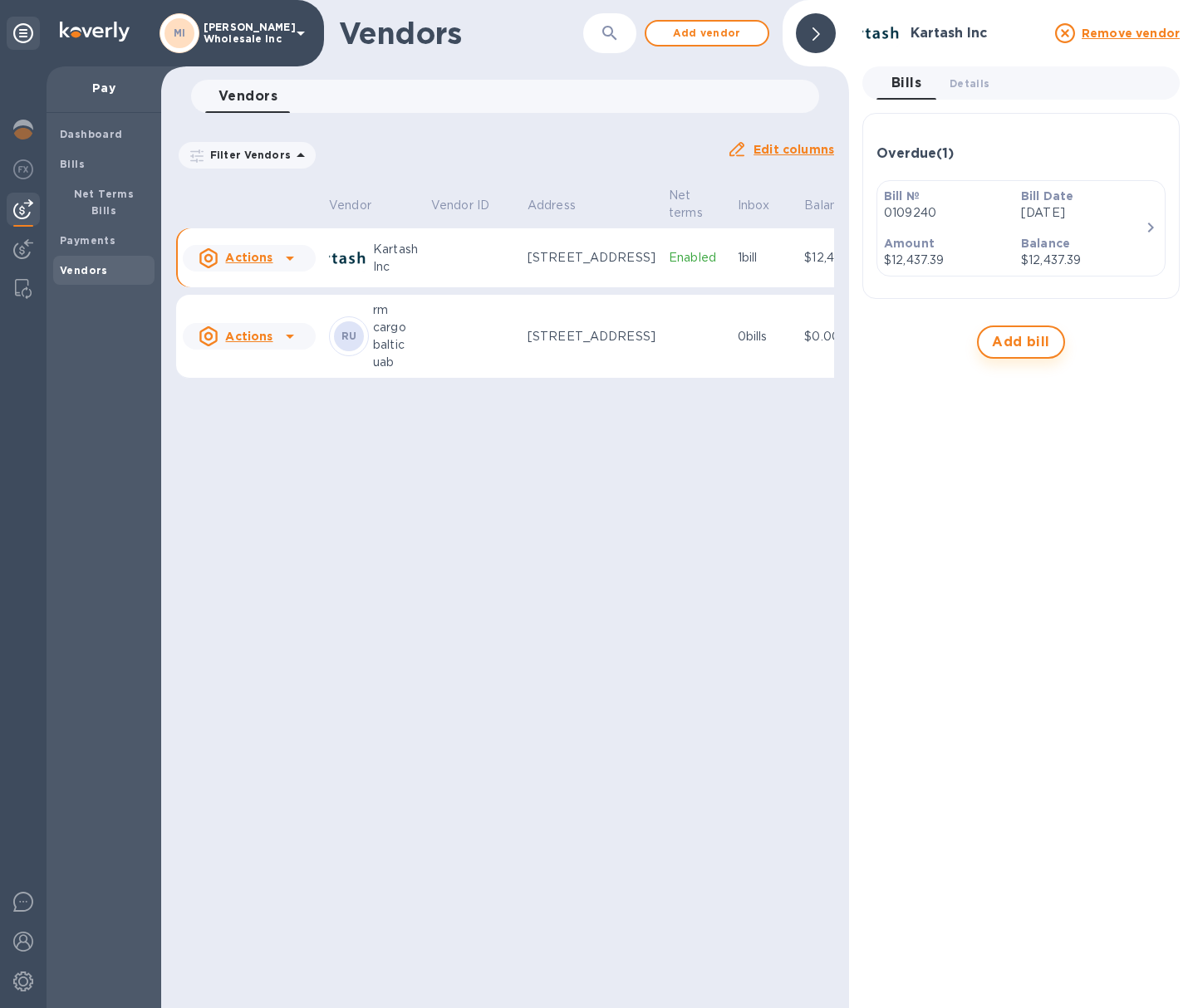
click at [1022, 343] on span "Add bill" at bounding box center [1022, 342] width 58 height 20
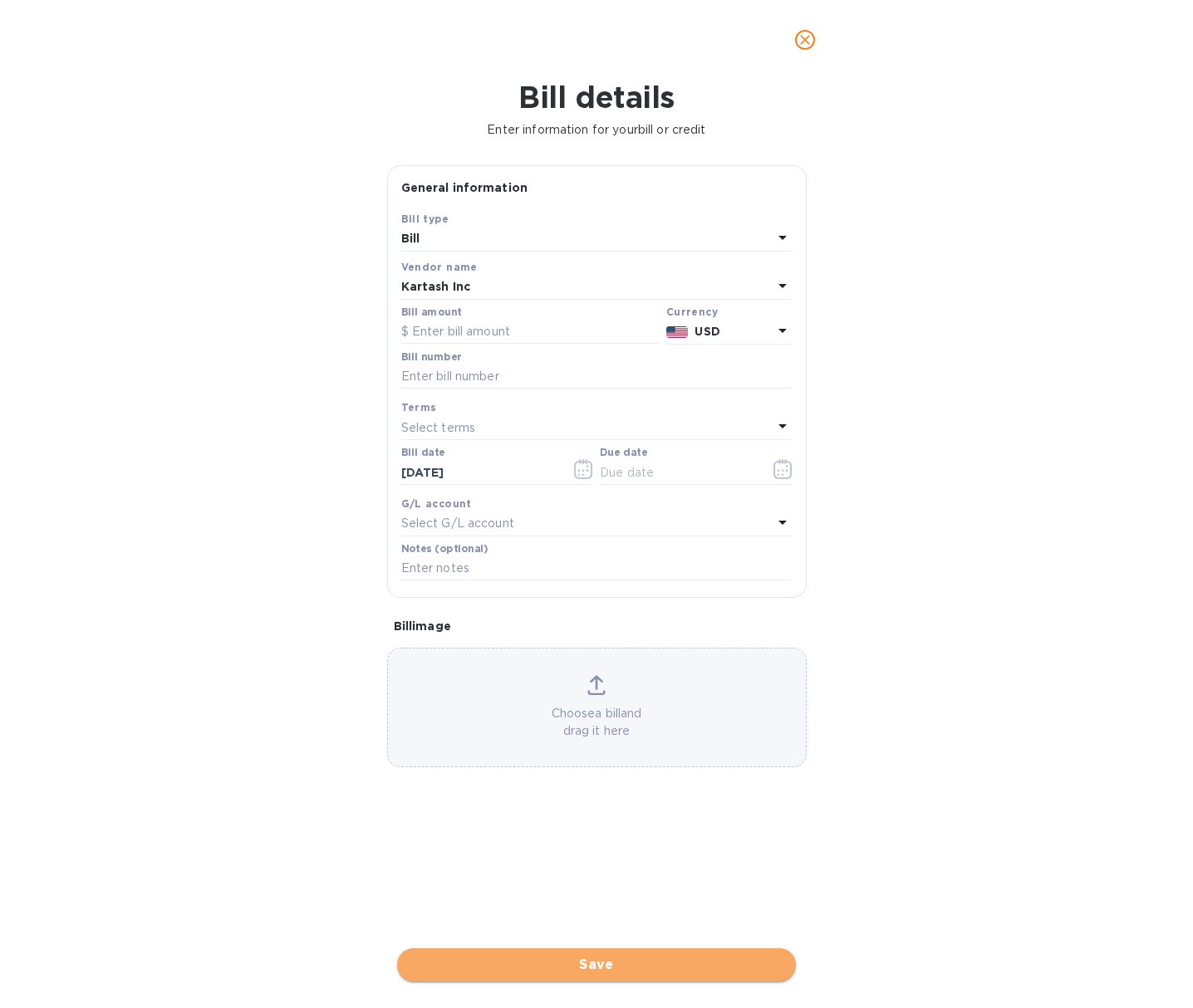
click at [636, 960] on span "Save" at bounding box center [597, 965] width 372 height 20
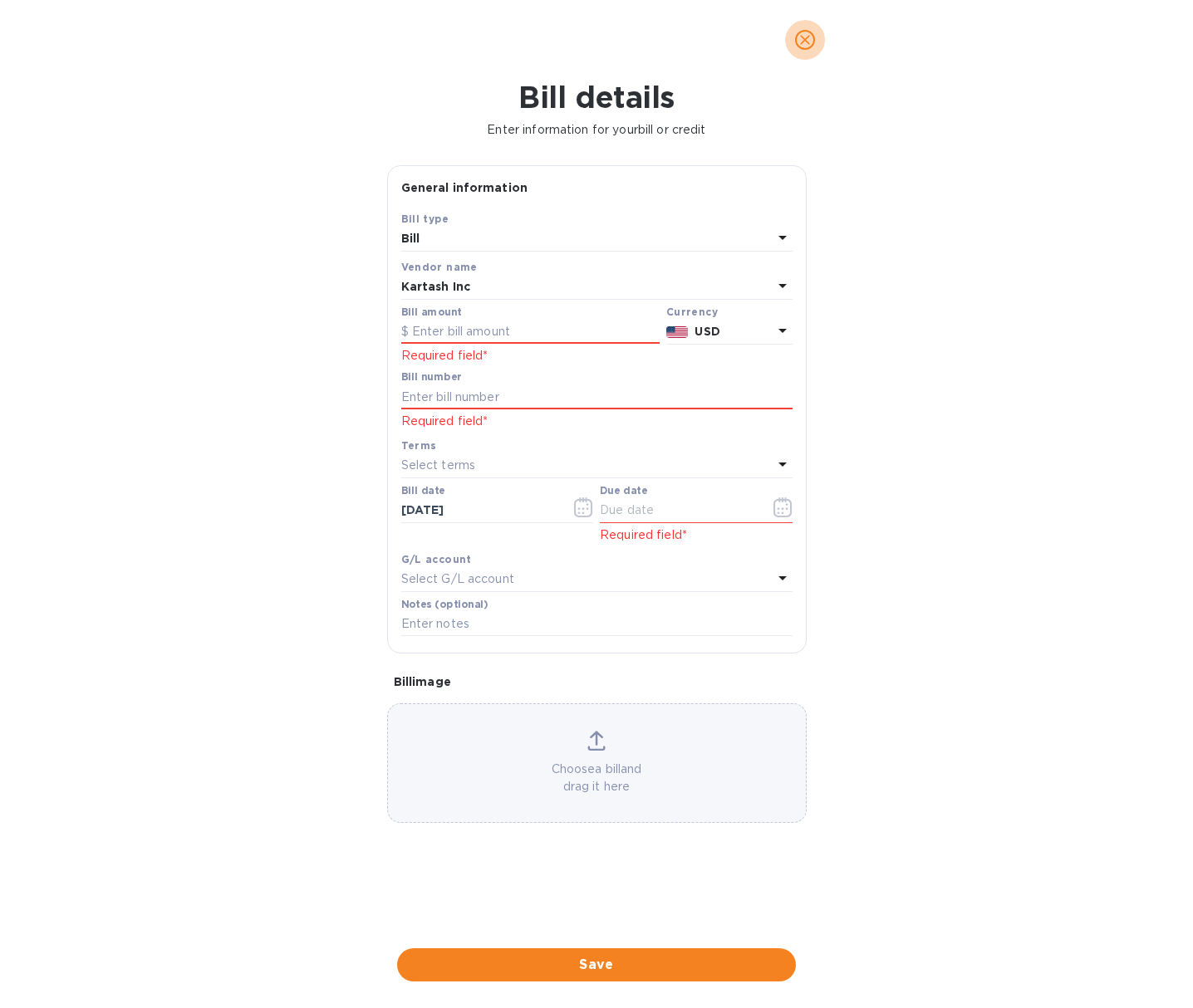
click at [805, 32] on icon "close" at bounding box center [806, 40] width 17 height 17
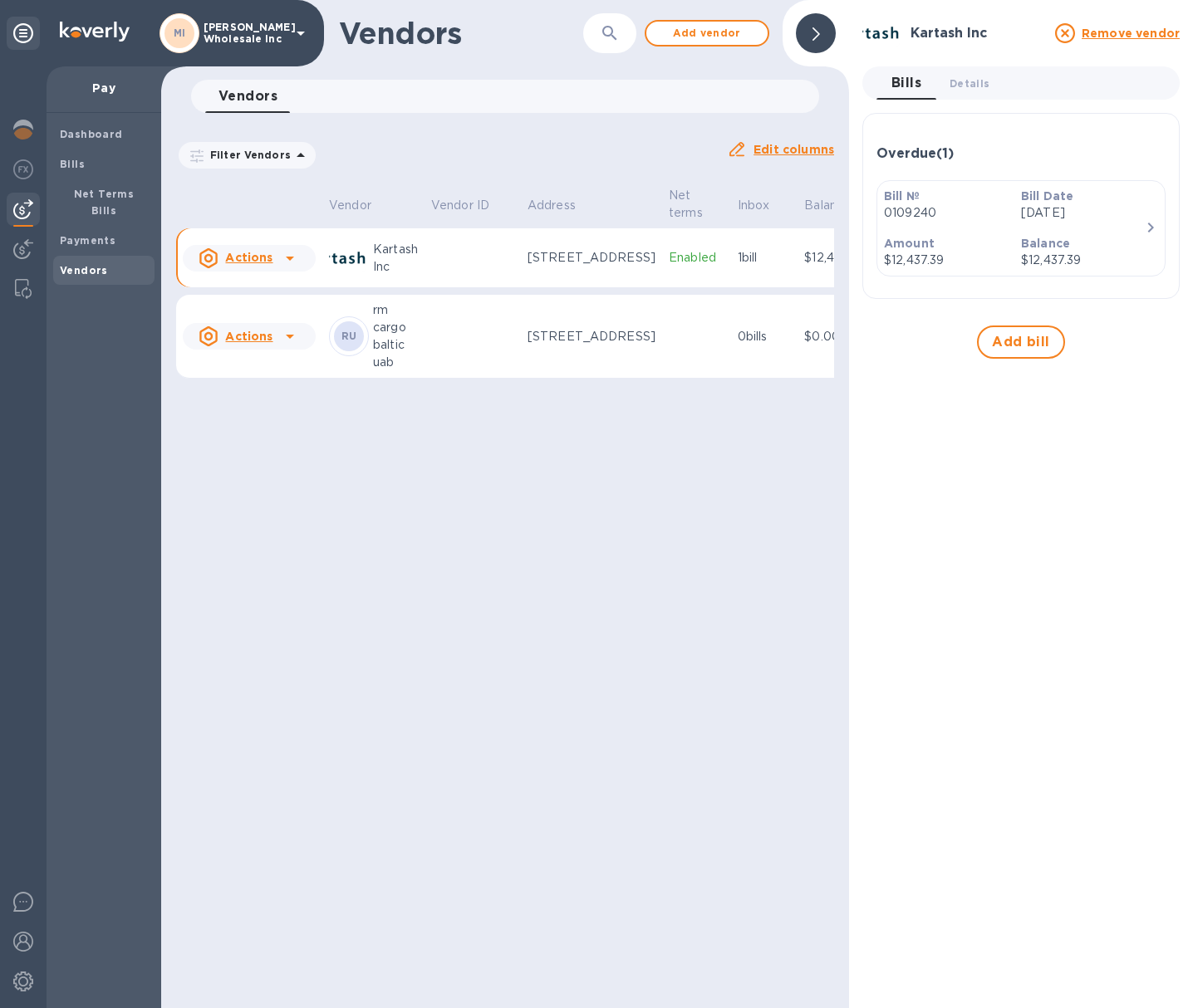
click at [294, 269] on icon at bounding box center [290, 259] width 20 height 20
click at [19, 290] on div at bounding box center [596, 504] width 1193 height 1008
click at [19, 290] on img at bounding box center [23, 289] width 17 height 20
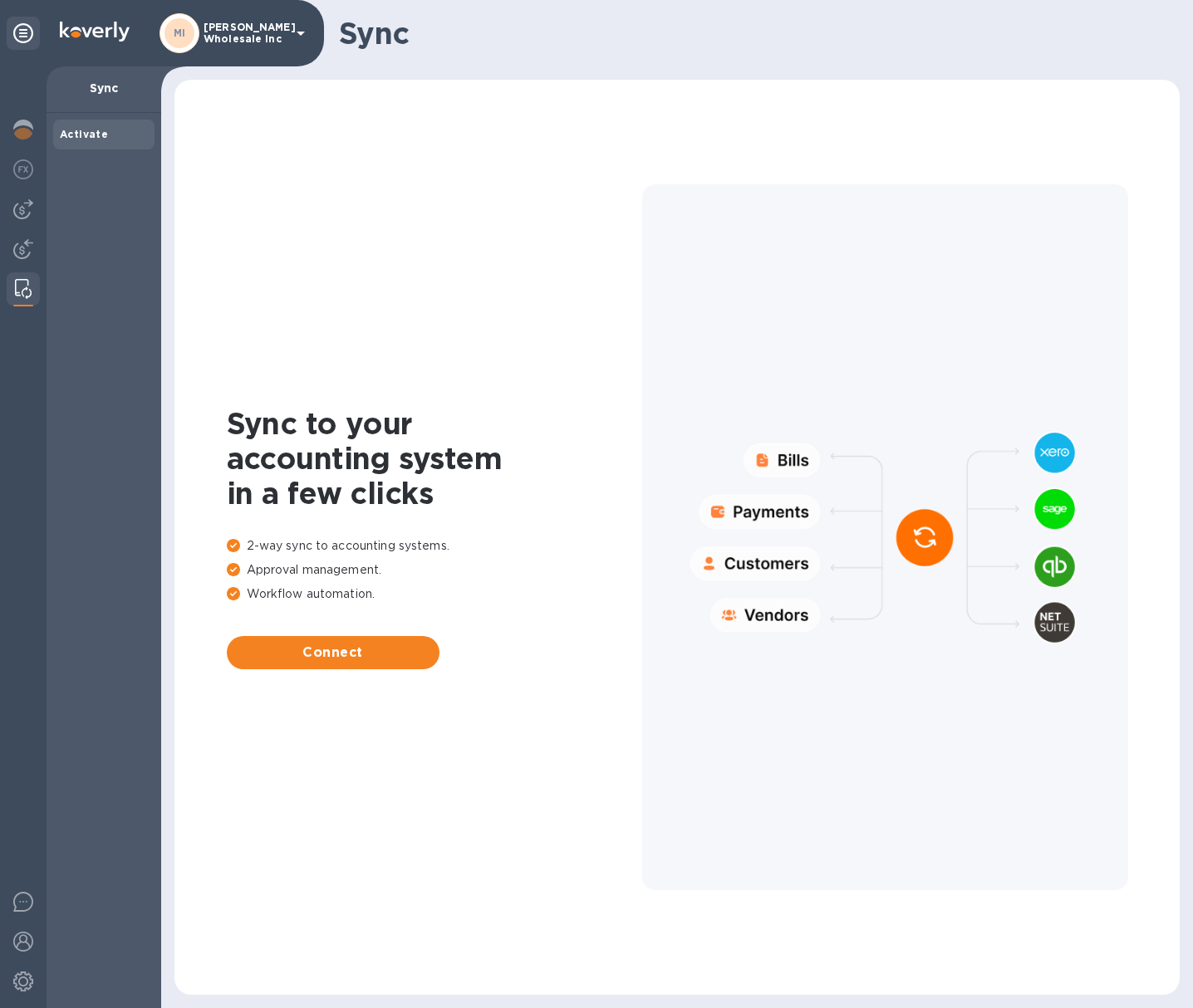
click at [762, 512] on div at bounding box center [885, 537] width 486 height 706
click at [33, 124] on div at bounding box center [23, 131] width 33 height 37
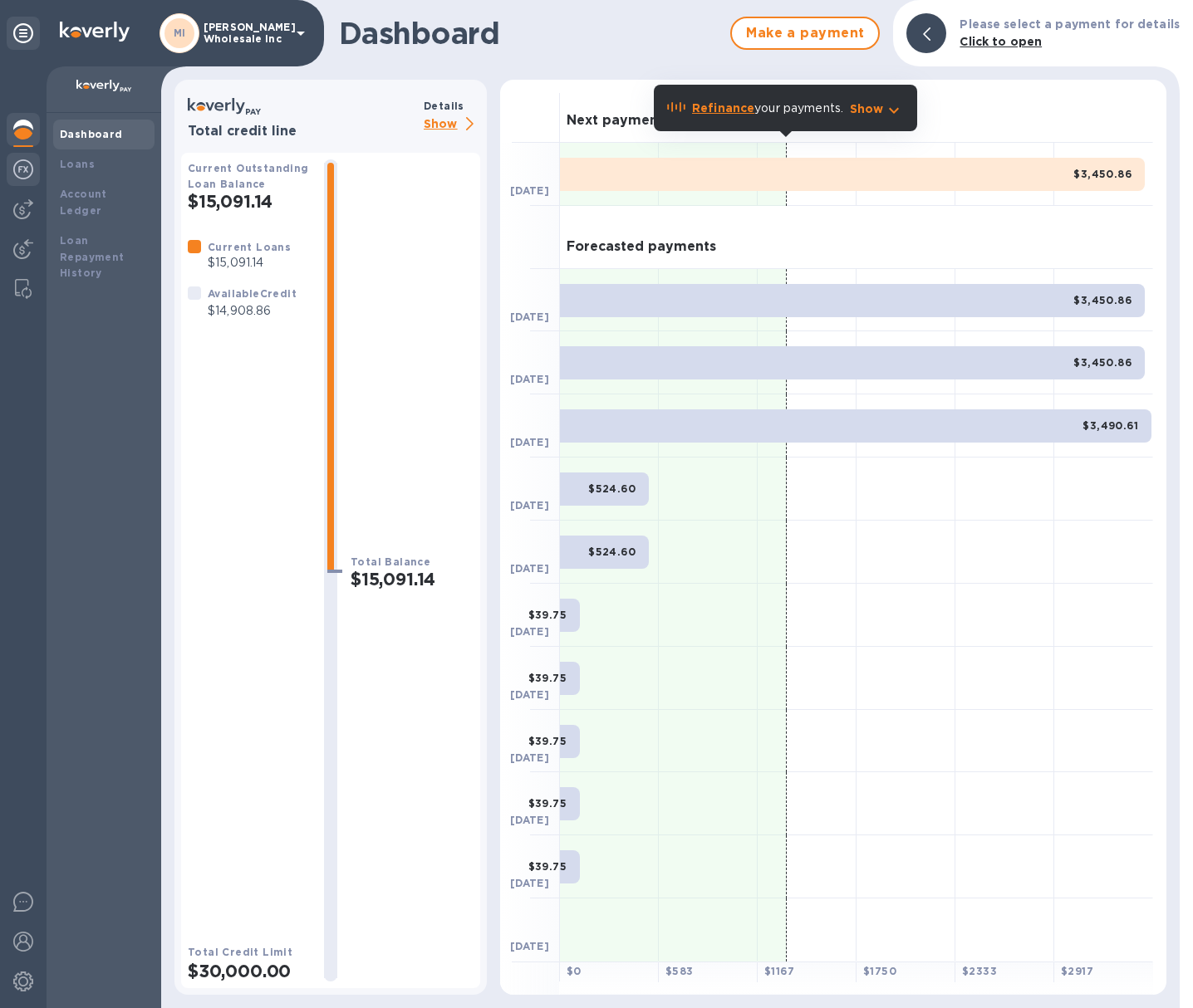
click at [21, 162] on img at bounding box center [23, 169] width 20 height 20
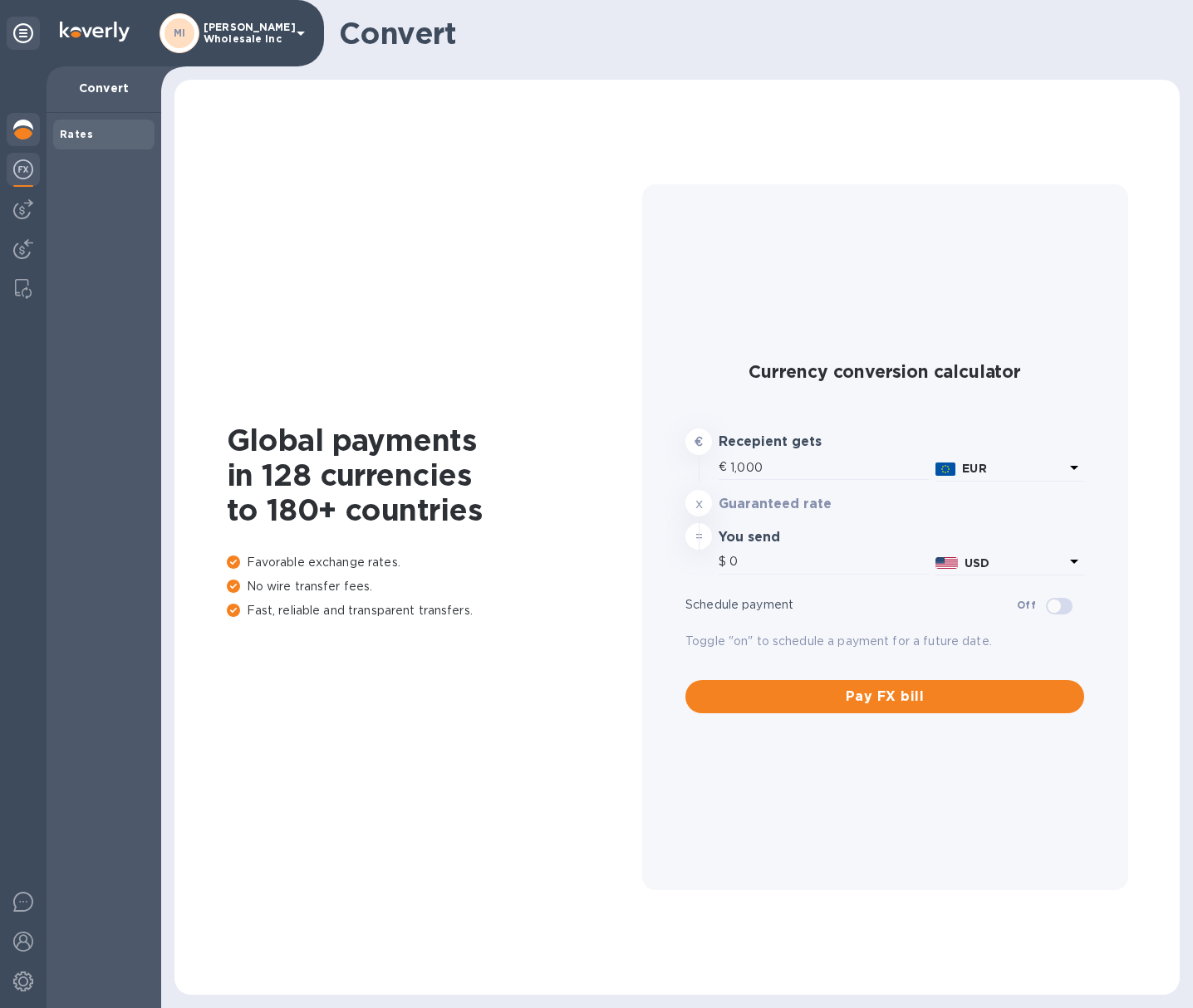
click at [24, 138] on img at bounding box center [23, 129] width 20 height 20
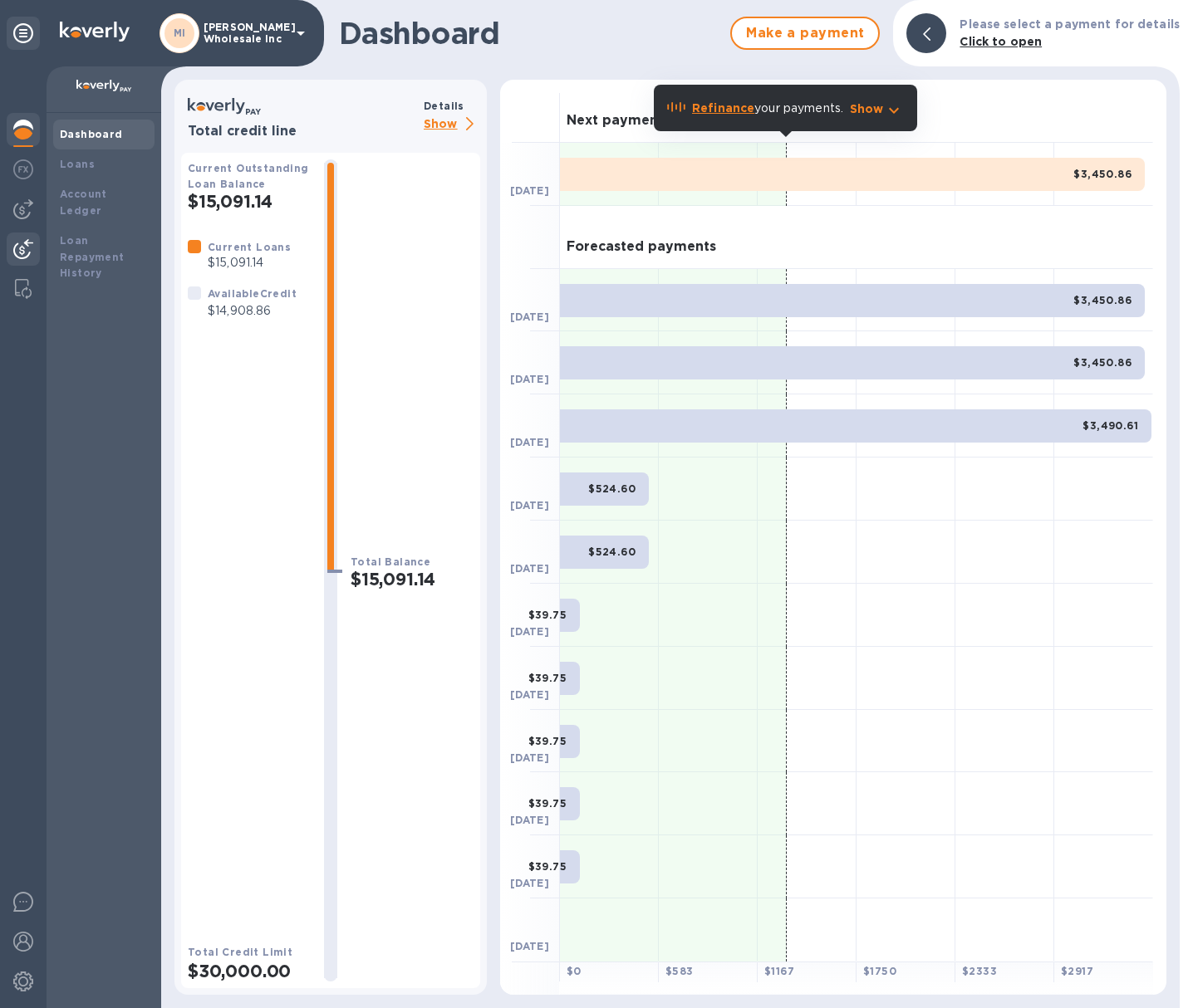
click at [22, 245] on img at bounding box center [23, 249] width 20 height 20
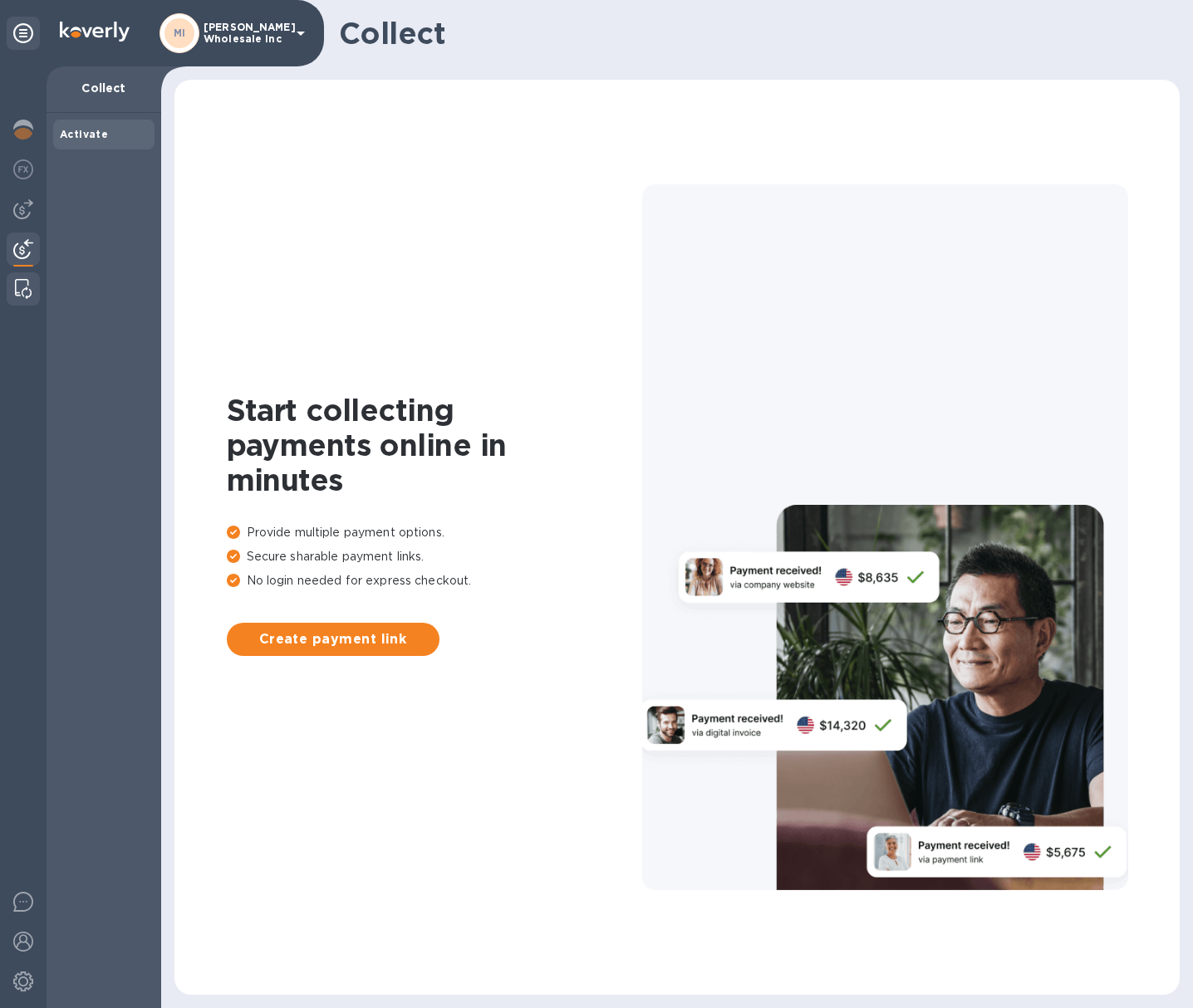
click at [23, 285] on img at bounding box center [23, 289] width 17 height 20
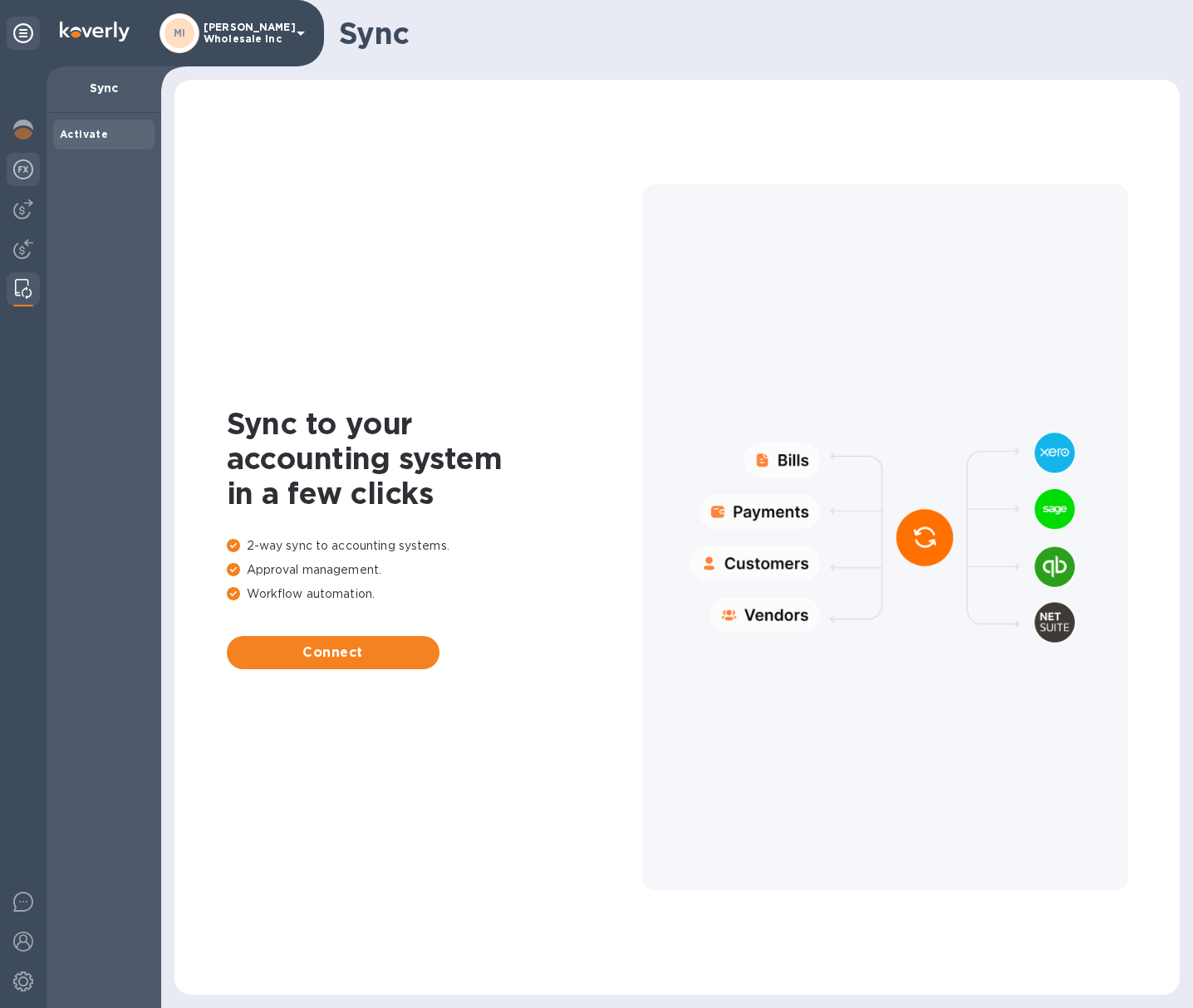
click at [25, 172] on img at bounding box center [23, 169] width 20 height 20
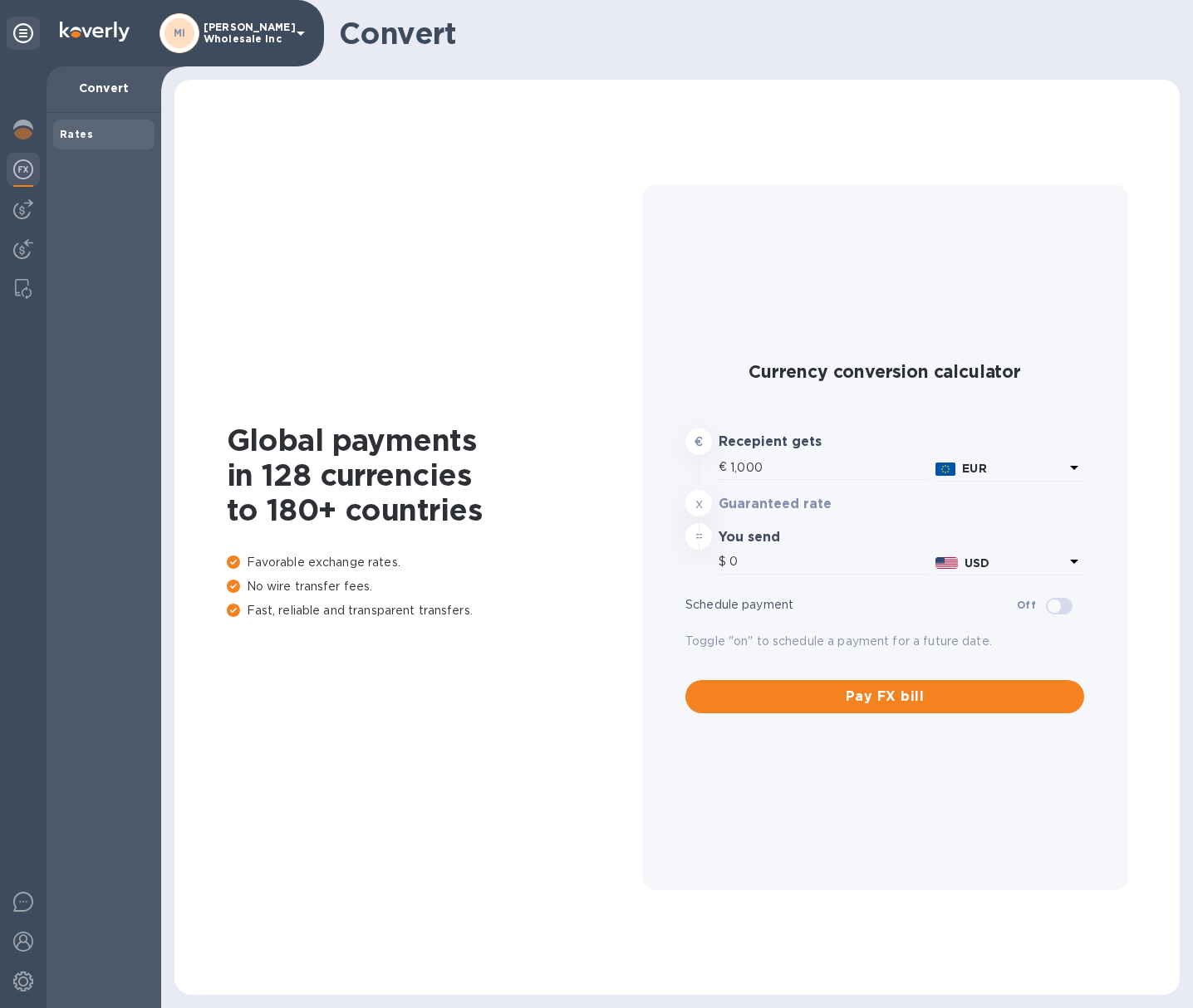
type input "1,180.59"
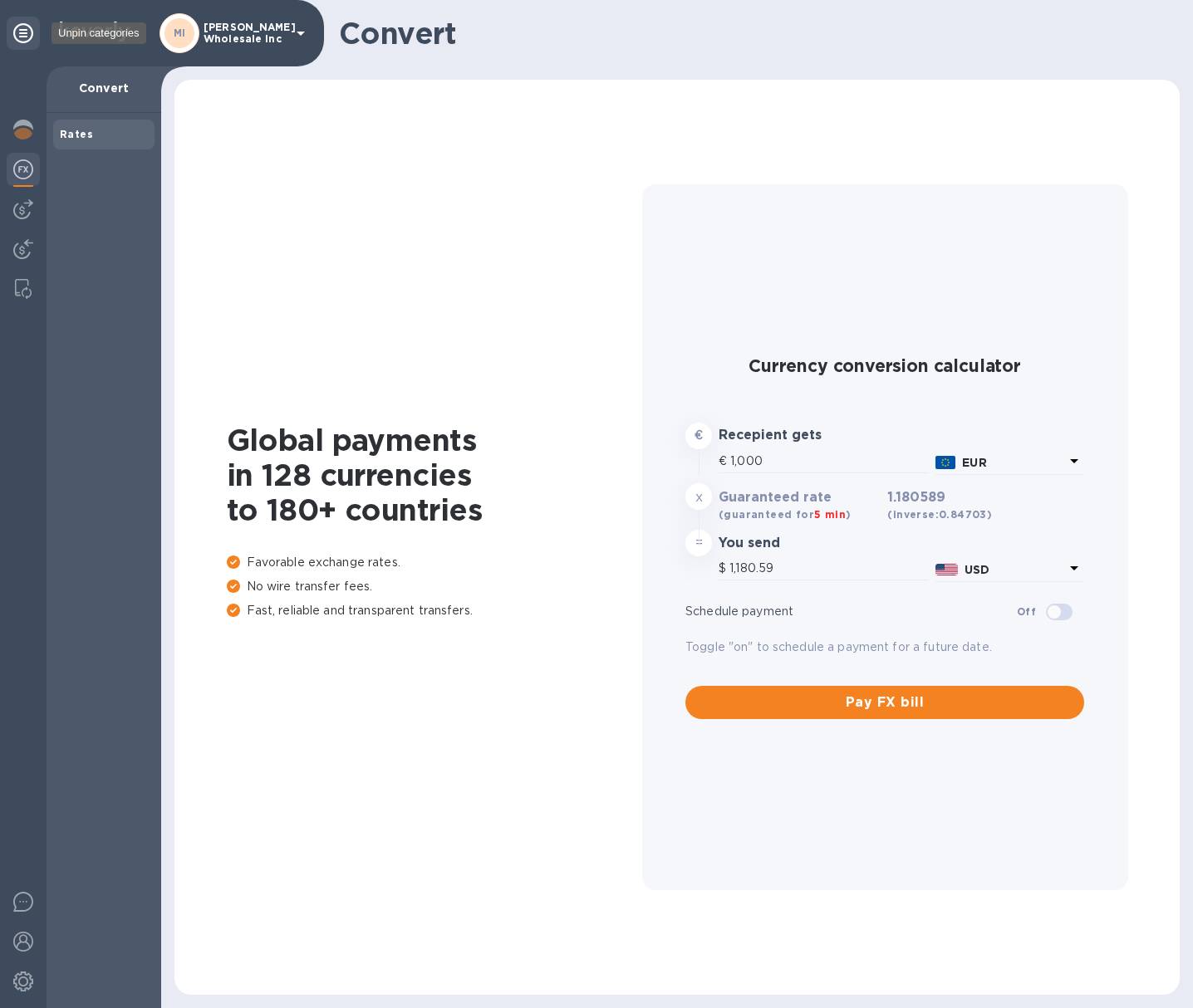
click at [20, 21] on div at bounding box center [23, 33] width 33 height 33
click at [18, 37] on icon at bounding box center [23, 33] width 20 height 20
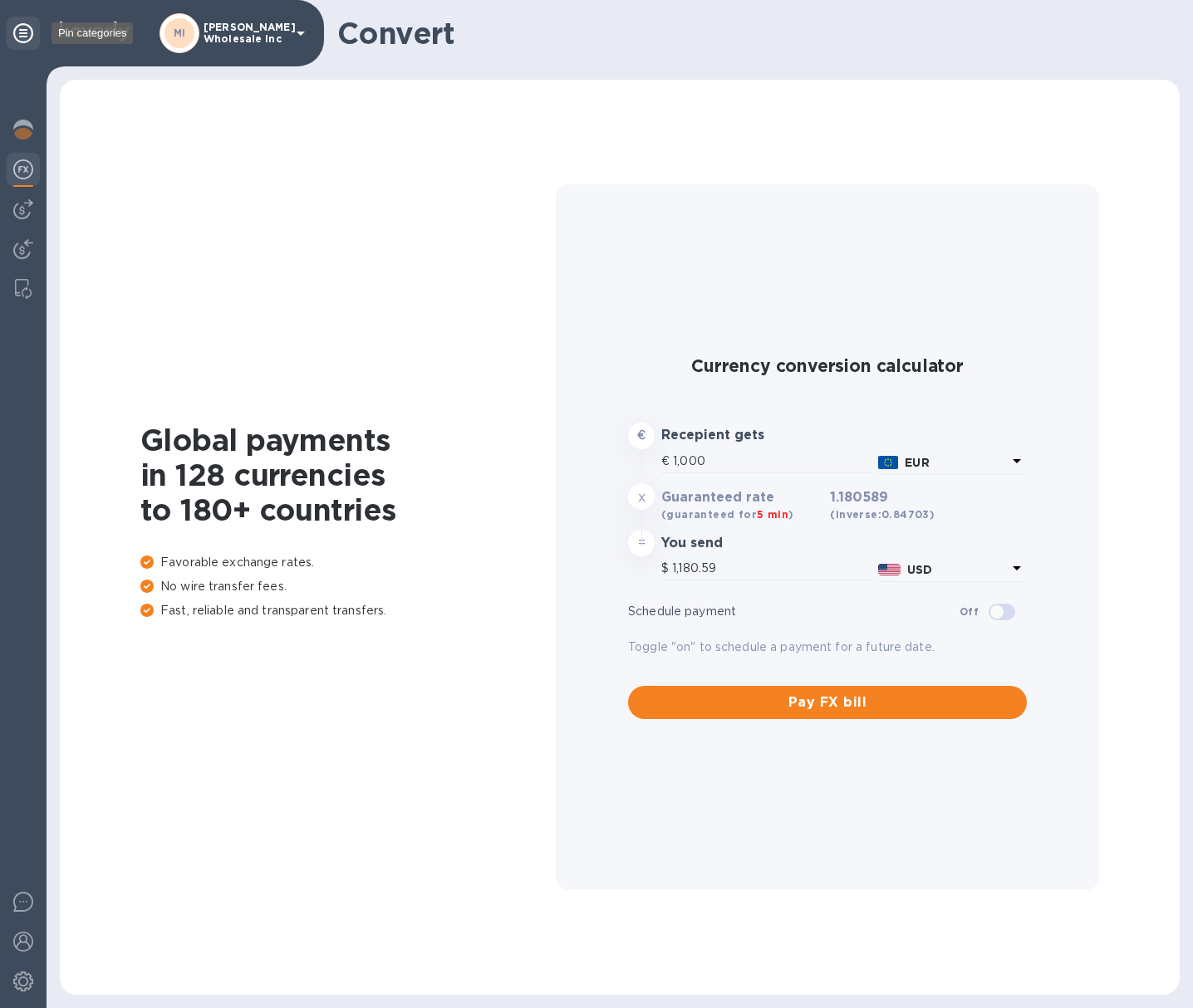
click at [18, 37] on icon at bounding box center [23, 33] width 20 height 20
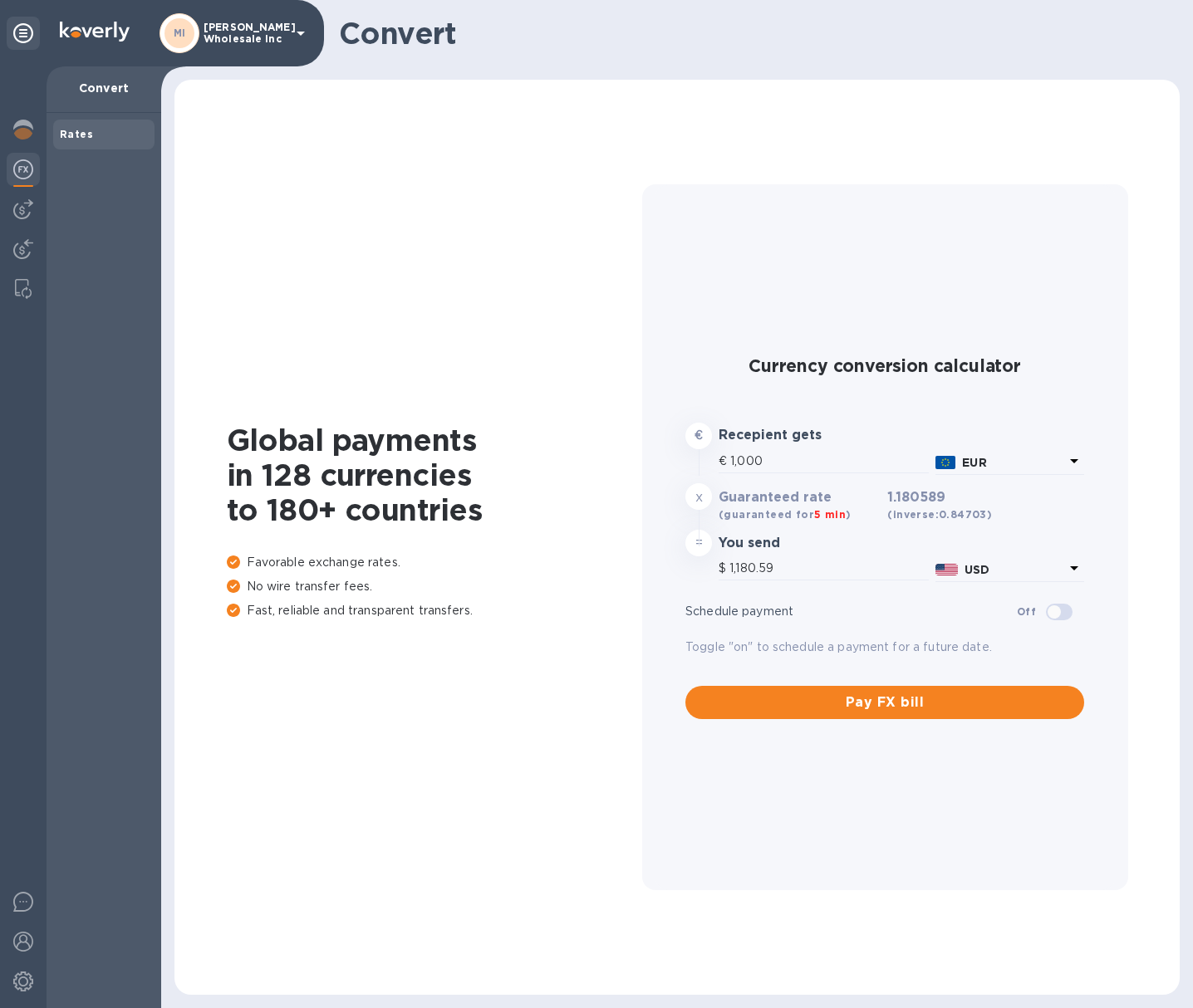
click at [299, 28] on icon at bounding box center [301, 33] width 20 height 20
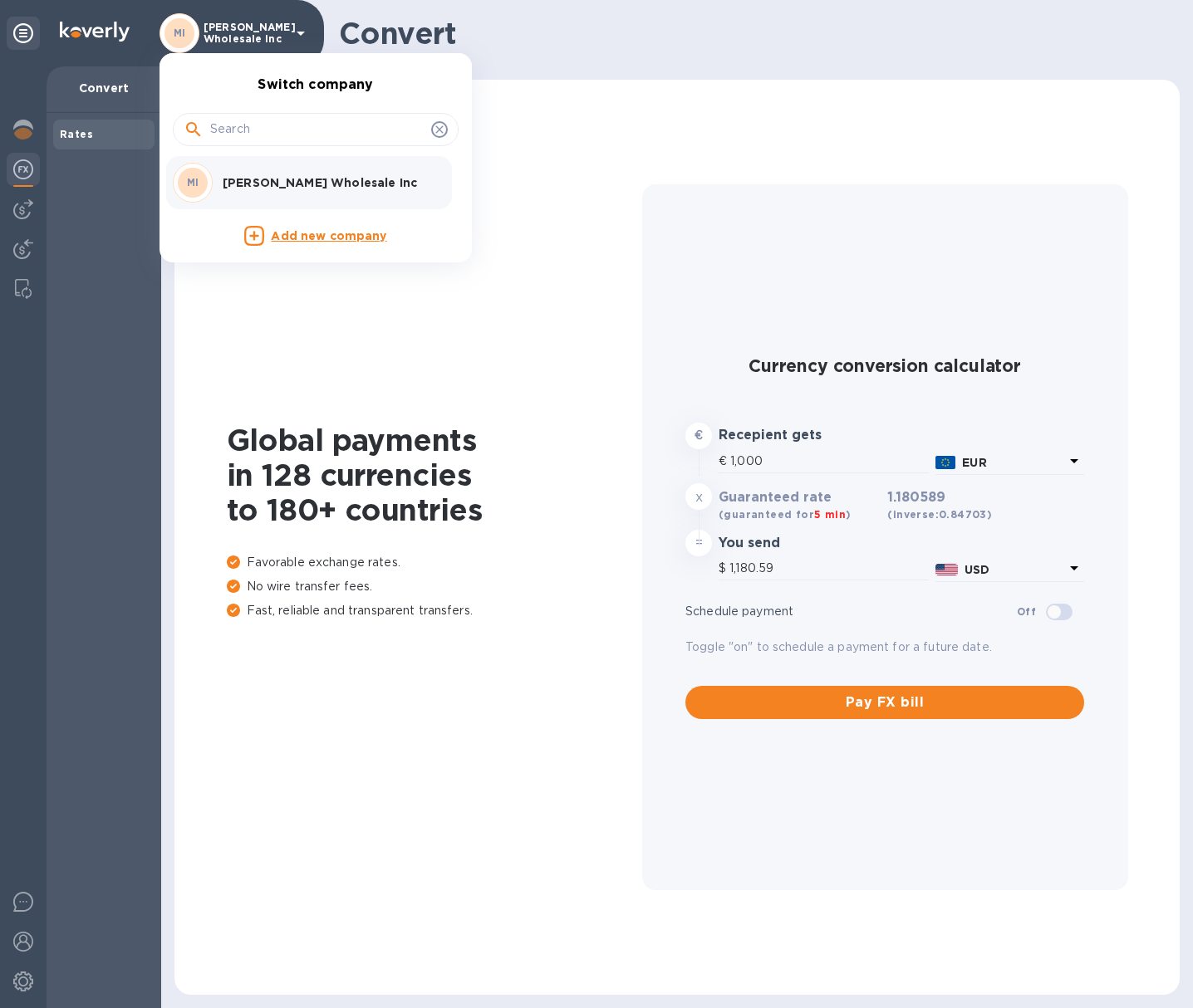
click at [12, 207] on div at bounding box center [596, 504] width 1193 height 1008
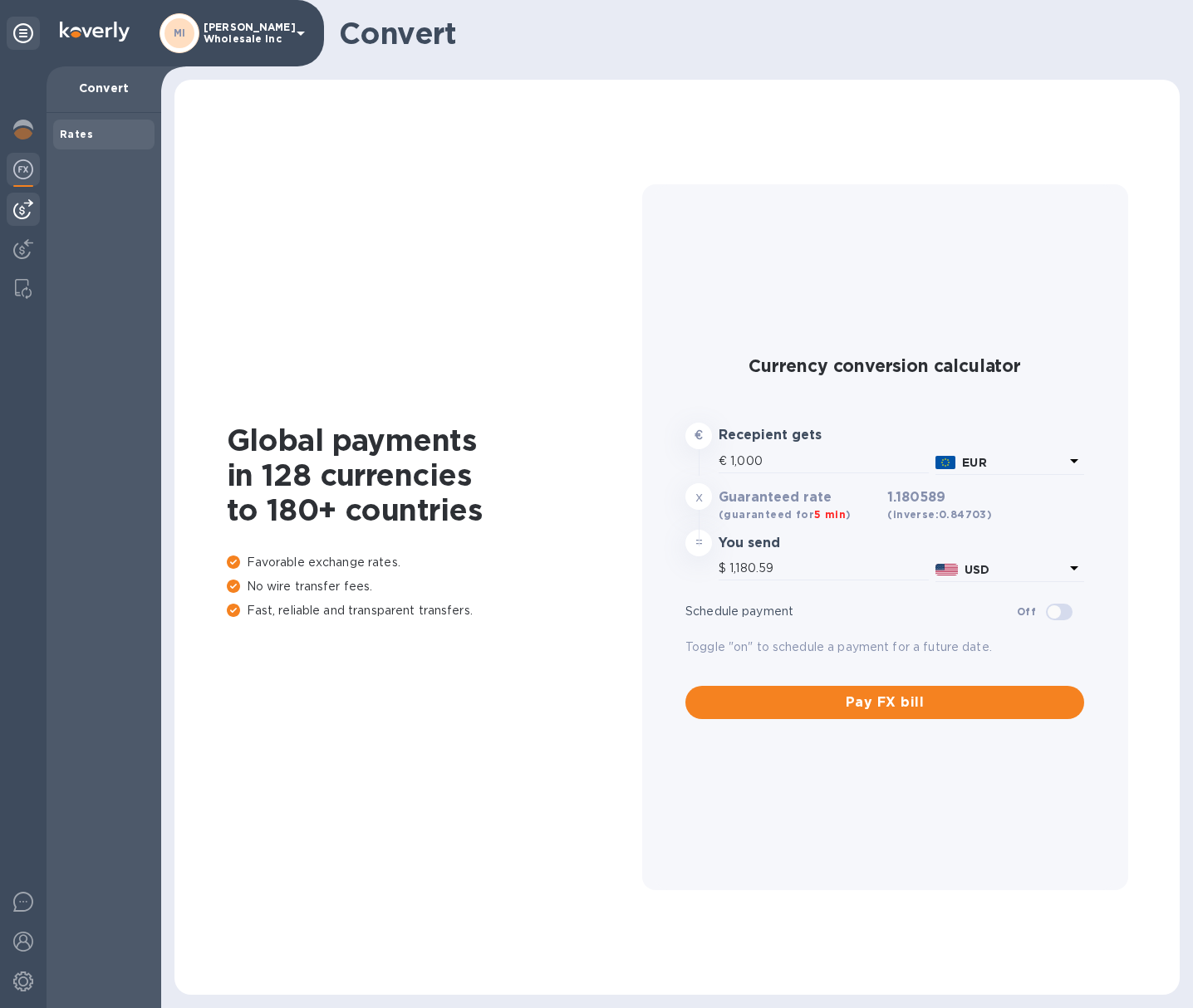
click at [16, 210] on img at bounding box center [23, 209] width 20 height 20
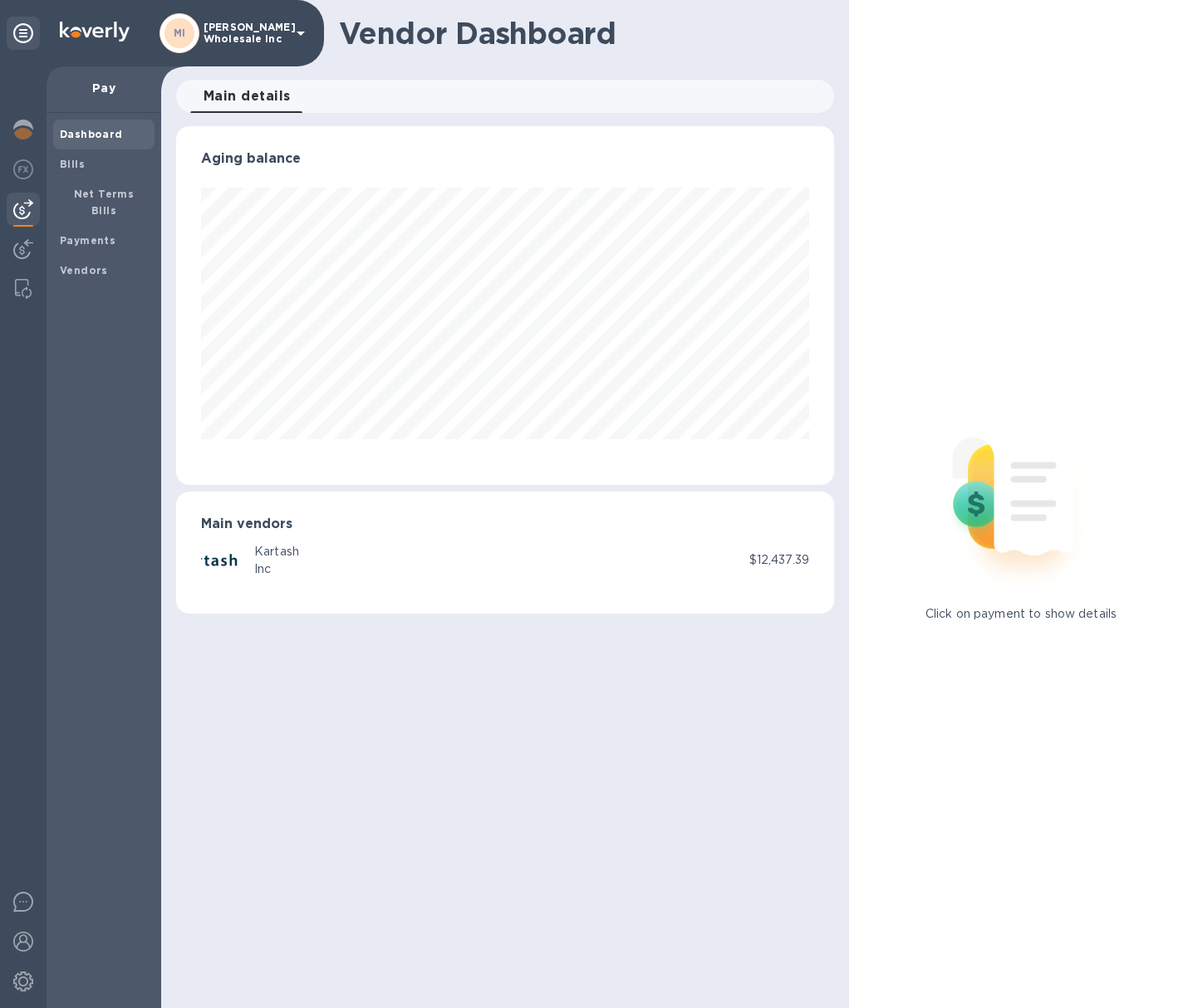
scroll to position [359, 658]
click at [82, 174] on div "Bills" at bounding box center [104, 164] width 101 height 30
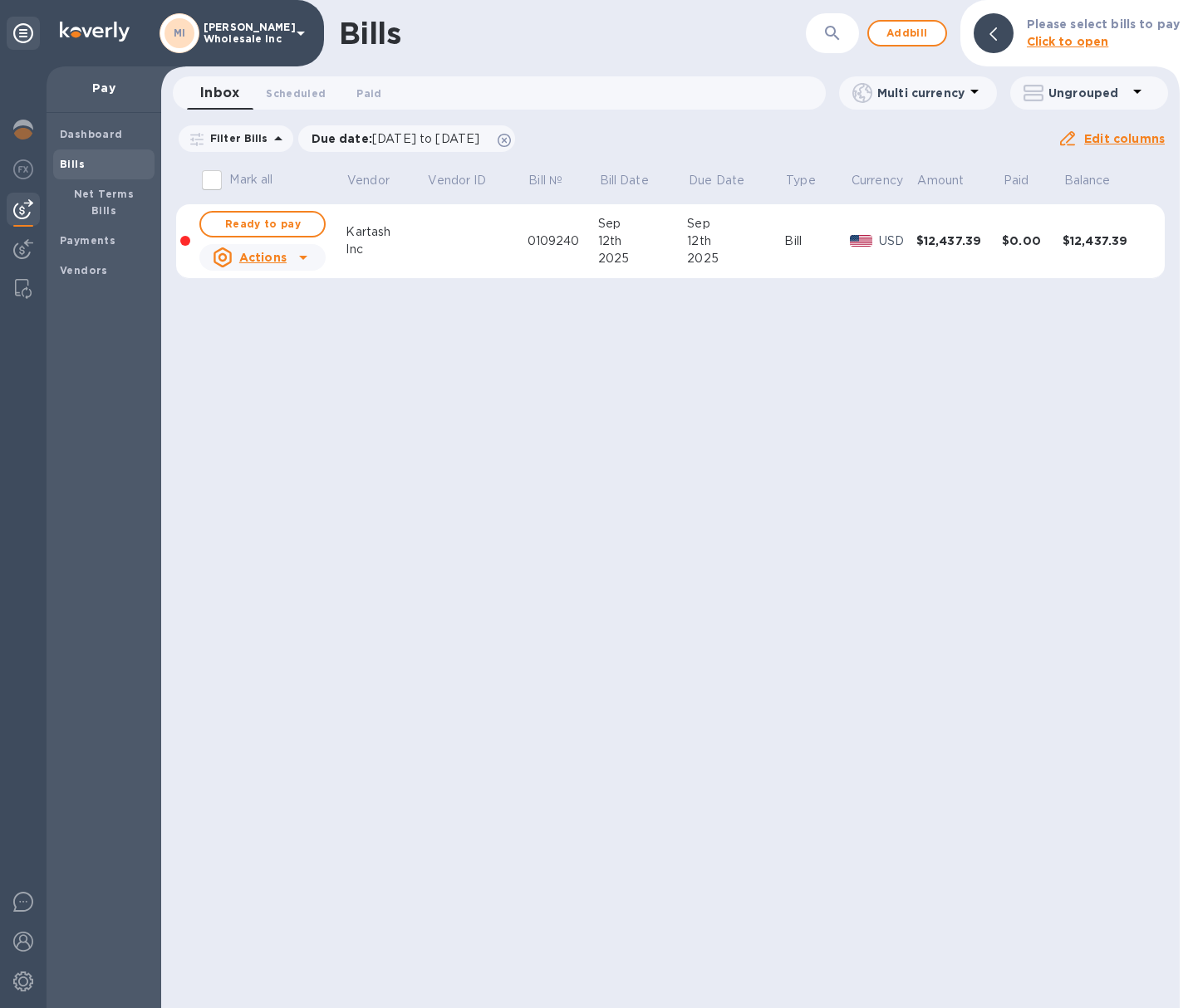
click at [82, 174] on div "Bills" at bounding box center [104, 164] width 101 height 30
click at [293, 255] on icon at bounding box center [303, 258] width 20 height 20
click at [296, 258] on div at bounding box center [596, 504] width 1193 height 1008
click at [285, 224] on span "Ready to pay" at bounding box center [262, 224] width 96 height 20
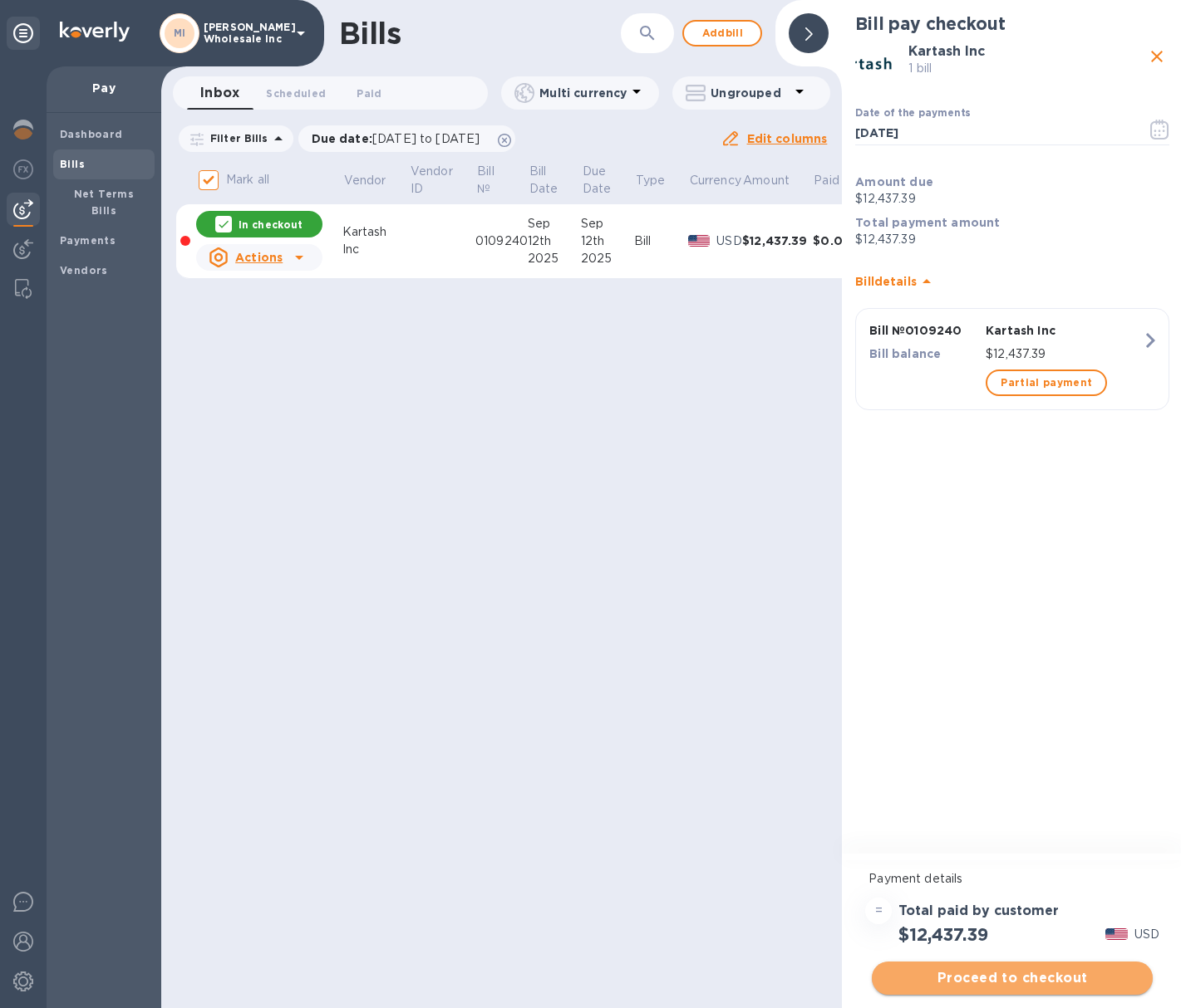
click at [1001, 974] on span "Proceed to checkout" at bounding box center [1012, 979] width 255 height 20
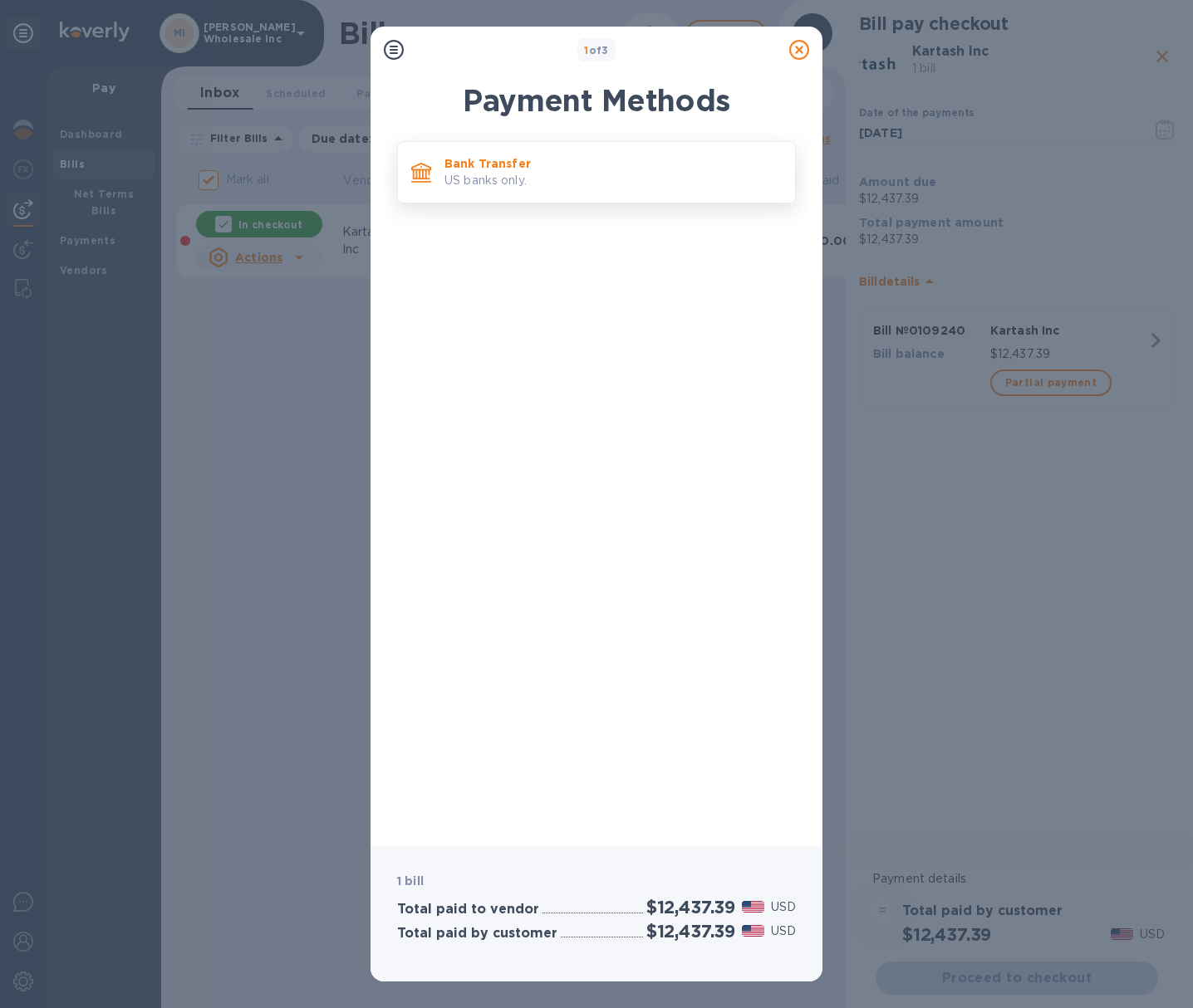
click at [489, 169] on p "Bank Transfer" at bounding box center [614, 164] width 337 height 17
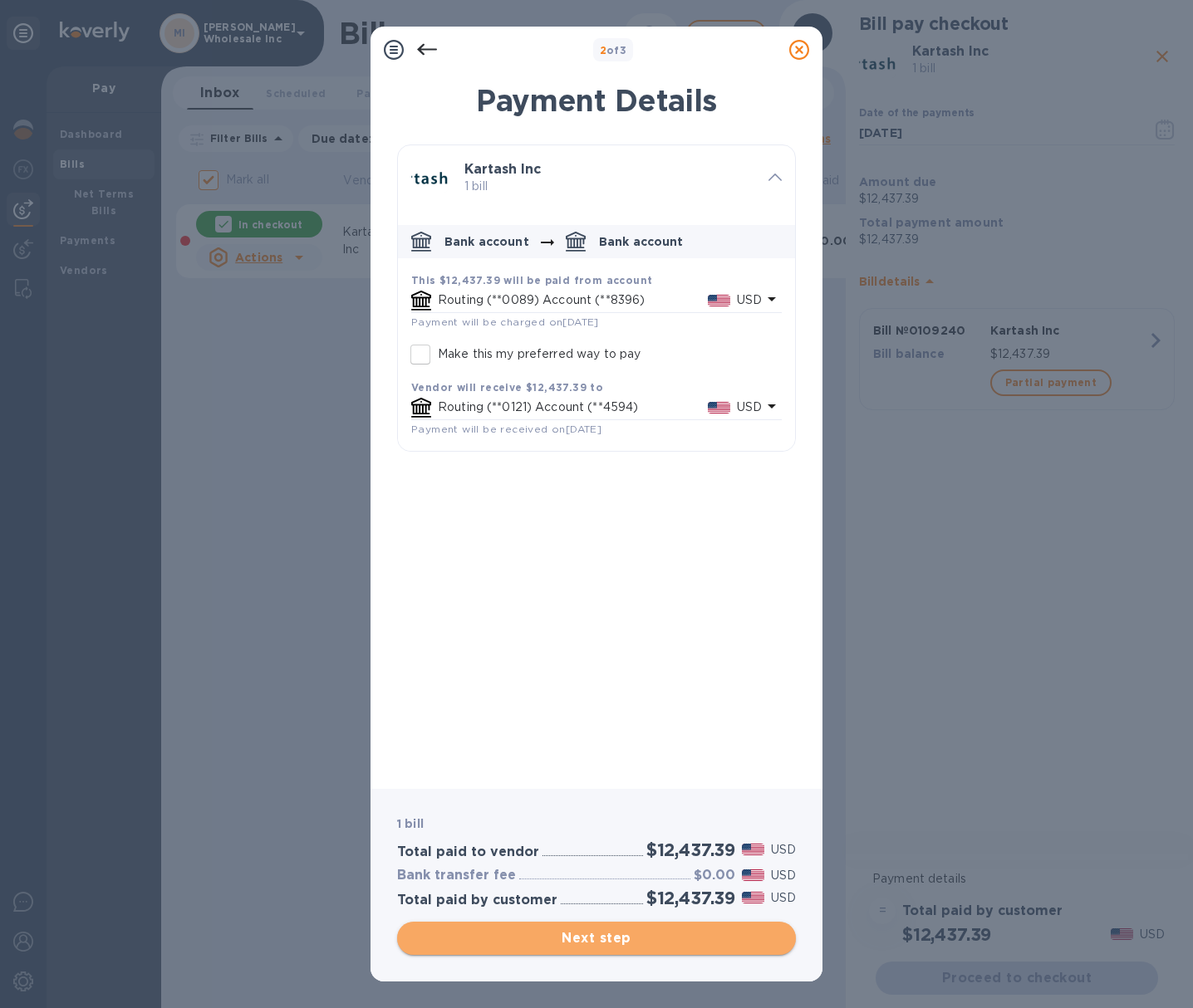
click at [589, 944] on span "Next step" at bounding box center [597, 939] width 372 height 20
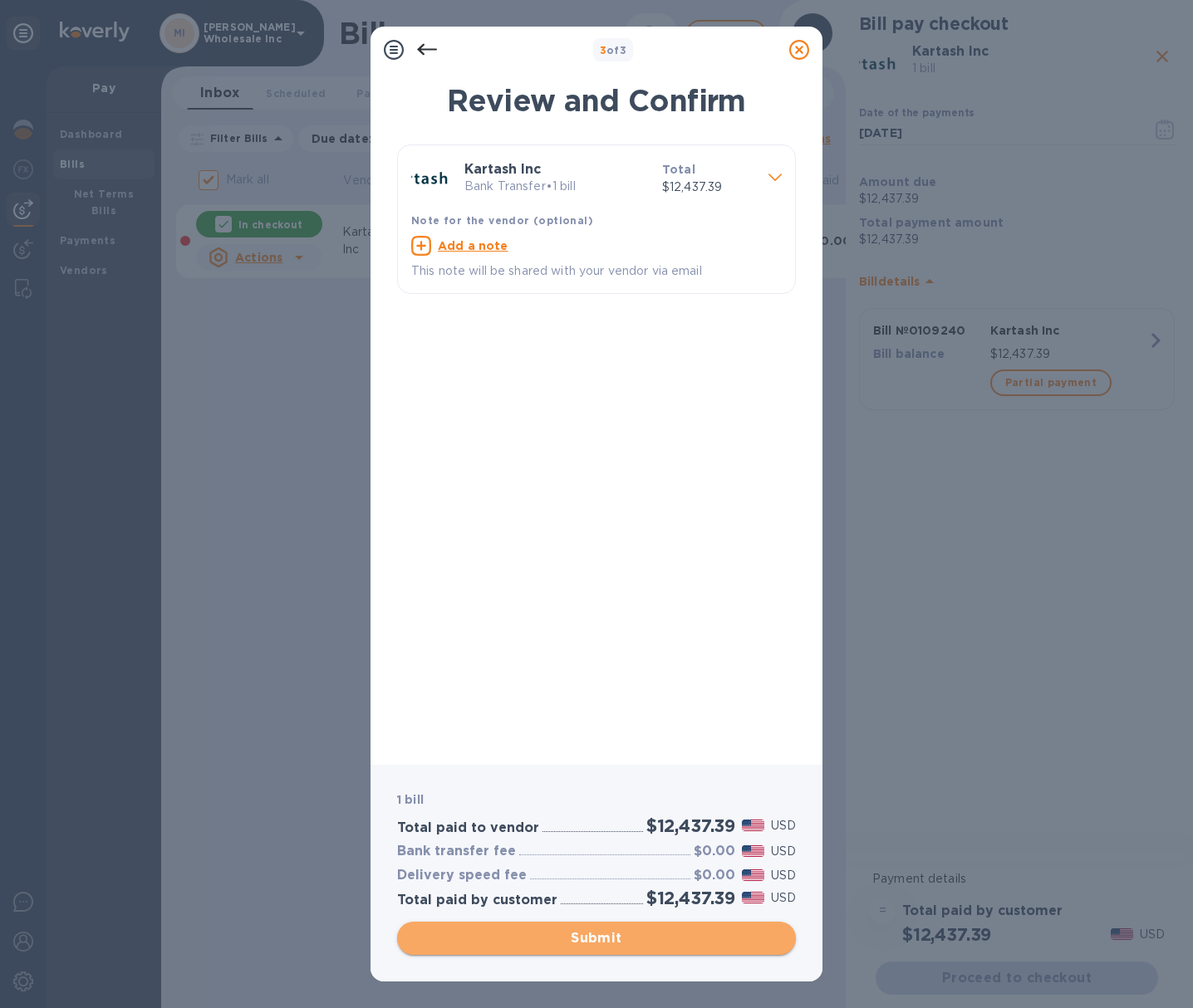
click at [589, 944] on span "Submit" at bounding box center [597, 939] width 372 height 20
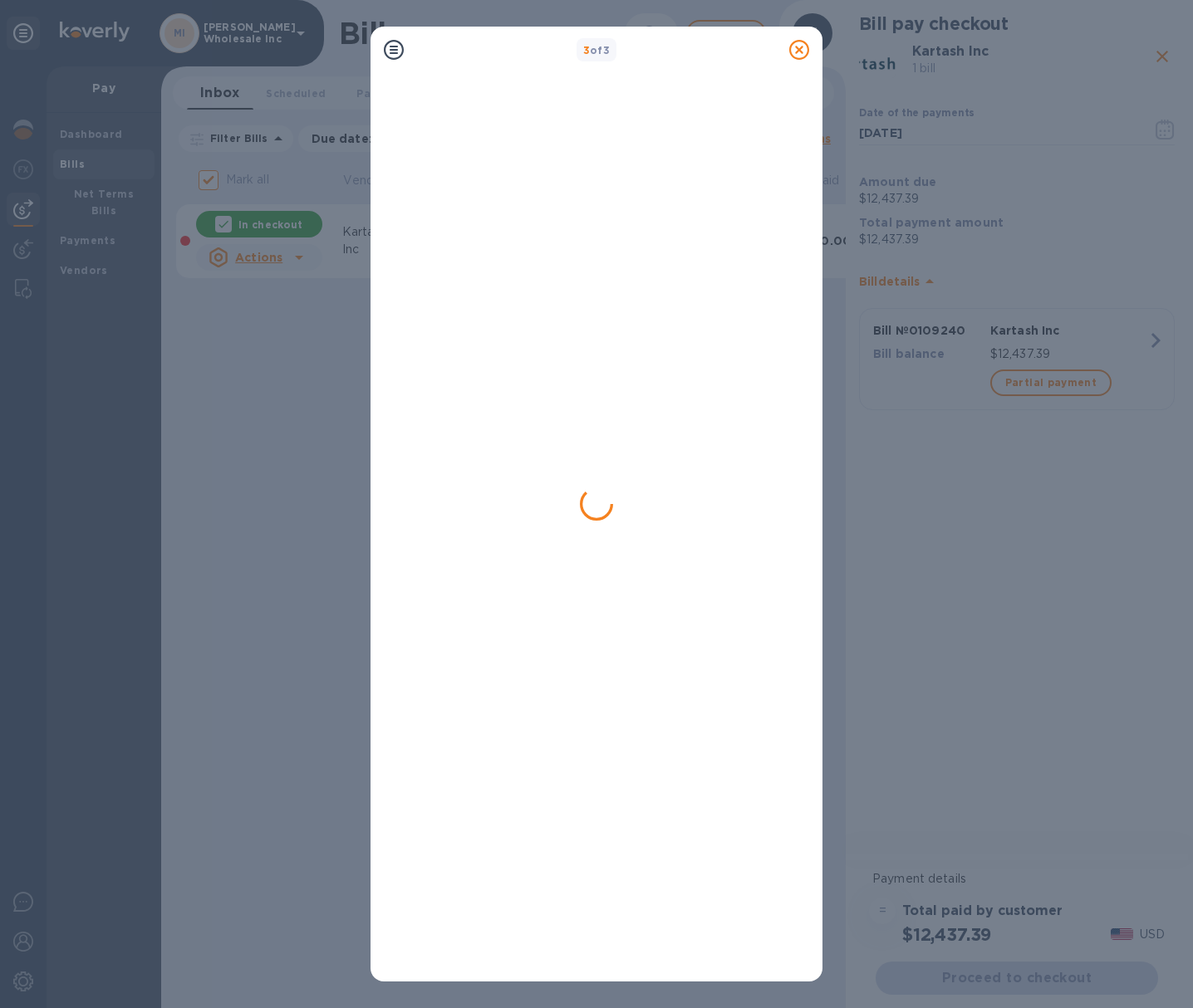
checkbox input "false"
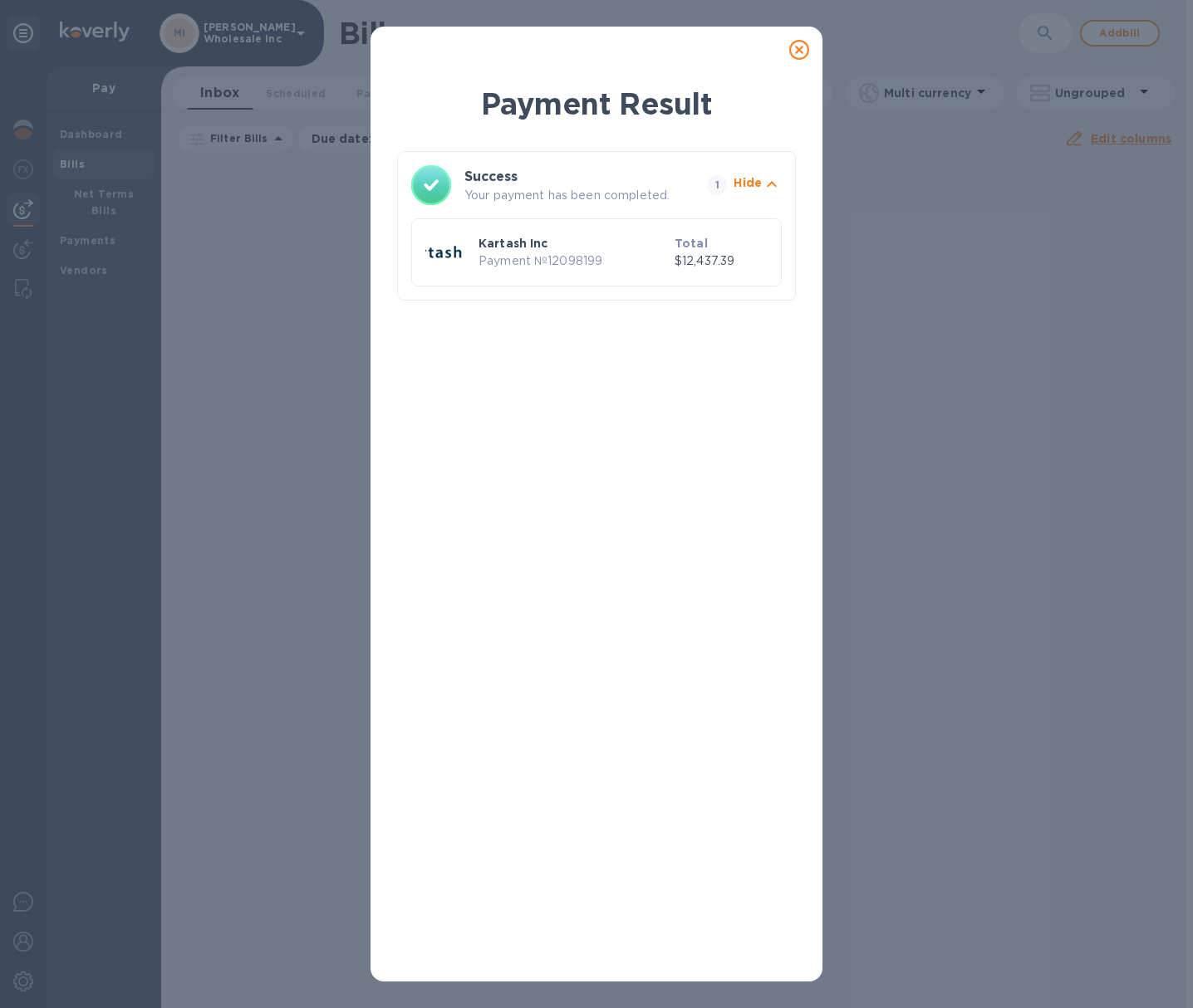
click at [804, 47] on icon at bounding box center [800, 50] width 20 height 20
